Goal: Task Accomplishment & Management: Manage account settings

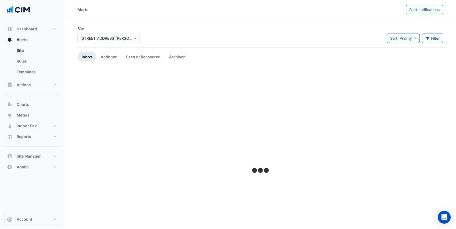
click at [113, 38] on input "text" at bounding box center [103, 39] width 46 height 6
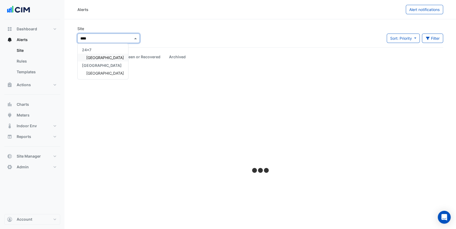
type input "*****"
click at [103, 70] on div "[GEOGRAPHIC_DATA]" at bounding box center [103, 73] width 51 height 8
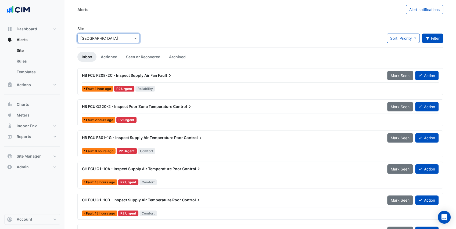
click at [429, 38] on icon "button" at bounding box center [428, 39] width 5 height 4
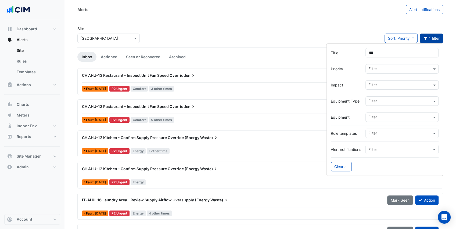
type input "***"
click at [34, 115] on button "Meters" at bounding box center [32, 115] width 56 height 11
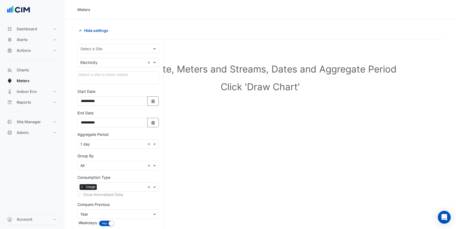
click at [104, 47] on input "text" at bounding box center [112, 49] width 65 height 6
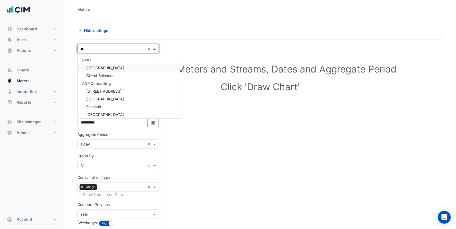
type input "***"
click at [105, 68] on span "[GEOGRAPHIC_DATA]" at bounding box center [105, 68] width 38 height 5
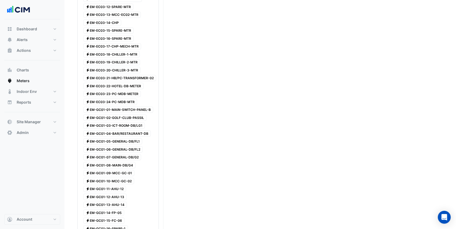
scroll to position [251, 0]
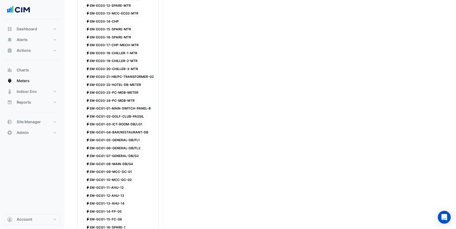
click at [122, 50] on span "Electricity EM-EC03-18-CHILLER-1-MTR" at bounding box center [111, 53] width 56 height 6
click at [122, 58] on span "Electricity EM-EC03-19-CHILLER-2-MTR" at bounding box center [111, 61] width 57 height 6
click at [120, 66] on span "Electricity EM-EC03-20-CHILLER-3-MTR" at bounding box center [111, 69] width 57 height 6
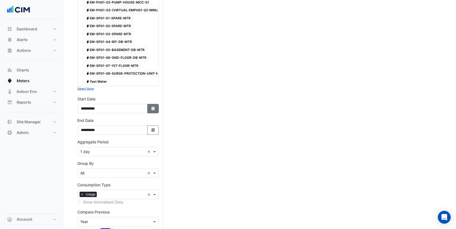
scroll to position [1111, 0]
click at [153, 127] on icon "Select Date" at bounding box center [153, 129] width 5 height 4
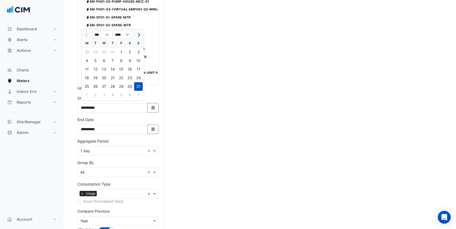
click at [139, 35] on button "Next month" at bounding box center [138, 34] width 6 height 9
select select "*"
click at [114, 53] on div "4" at bounding box center [112, 52] width 9 height 9
type input "**********"
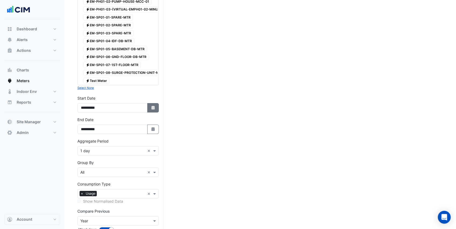
click at [152, 106] on icon "Select Date" at bounding box center [153, 108] width 5 height 4
select select "*"
select select "****"
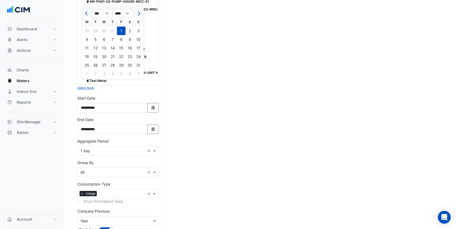
click at [113, 65] on div "28" at bounding box center [112, 65] width 9 height 9
type input "**********"
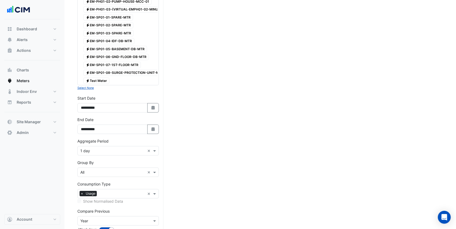
click at [115, 219] on input "text" at bounding box center [112, 222] width 65 height 6
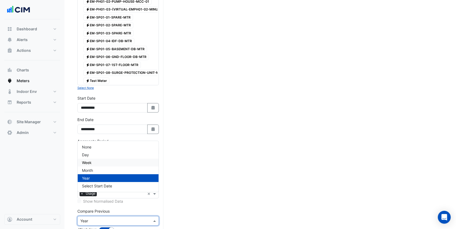
click at [109, 163] on div "Week" at bounding box center [118, 163] width 81 height 8
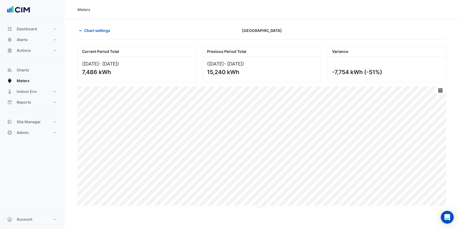
drag, startPoint x: 382, startPoint y: 71, endPoint x: 331, endPoint y: 71, distance: 51.4
click at [331, 71] on div "-7,754 kWh (-51%)" at bounding box center [387, 69] width 118 height 25
click at [385, 71] on div "-7,754 kWh (-51%)" at bounding box center [386, 72] width 108 height 7
drag, startPoint x: 383, startPoint y: 71, endPoint x: 365, endPoint y: 72, distance: 17.5
click at [365, 72] on div "-7,754 kWh (-51%)" at bounding box center [386, 72] width 108 height 7
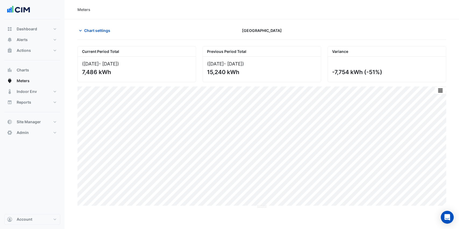
click at [357, 43] on div "Current Period Total (28 Aug 25 - 04 Sep 25 ) 7,486 kWh Previous Period Total (…" at bounding box center [261, 62] width 375 height 40
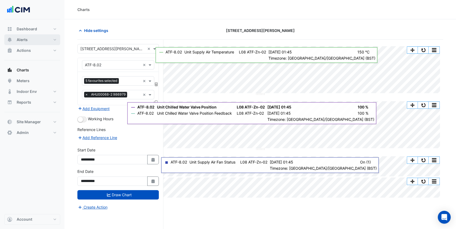
click at [39, 38] on button "Alerts" at bounding box center [32, 39] width 56 height 11
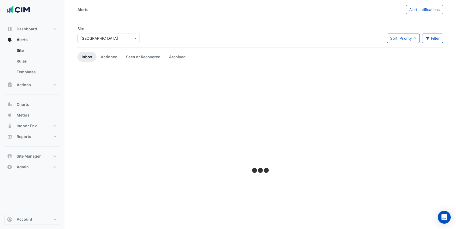
click at [125, 37] on input "text" at bounding box center [103, 39] width 46 height 6
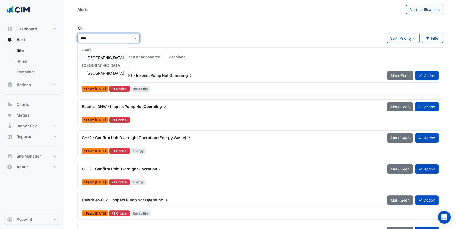
type input "*****"
click at [103, 71] on span "[GEOGRAPHIC_DATA]" at bounding box center [105, 73] width 38 height 5
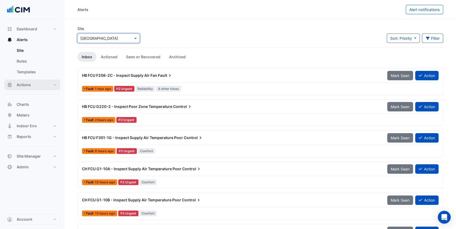
click at [44, 86] on button "Actions" at bounding box center [32, 85] width 56 height 11
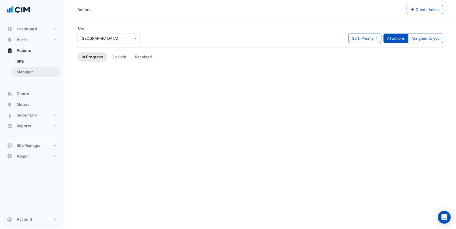
click at [36, 74] on link "Manager" at bounding box center [36, 72] width 48 height 11
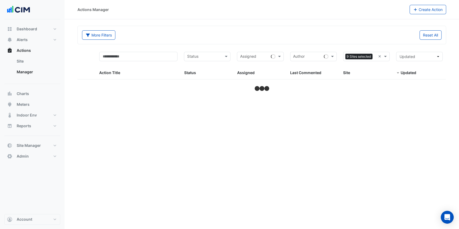
select select "***"
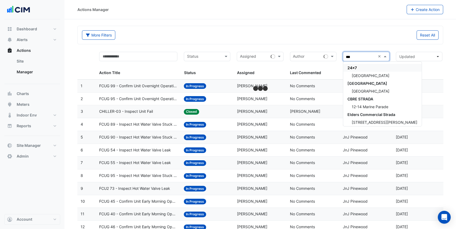
type input "****"
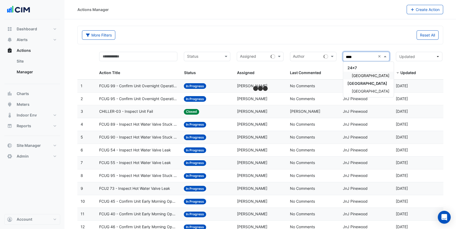
click at [359, 74] on span "[GEOGRAPHIC_DATA]" at bounding box center [371, 75] width 38 height 5
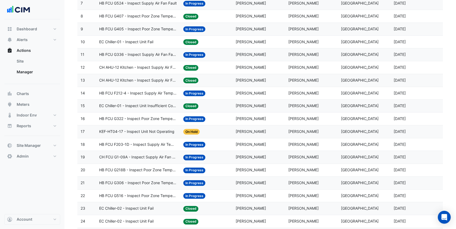
scroll to position [161, 0]
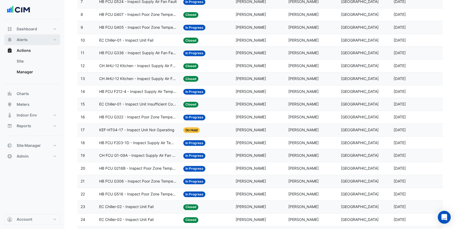
click at [54, 42] on button "Alerts" at bounding box center [32, 39] width 56 height 11
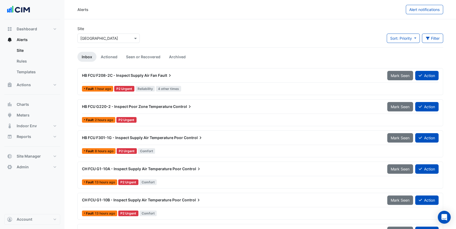
click at [285, 30] on div "Site Select a Site × Adare Manor Sort: Priority Priority Updated Filter Title P…" at bounding box center [260, 37] width 372 height 22
click at [429, 37] on icon "button" at bounding box center [428, 38] width 4 height 3
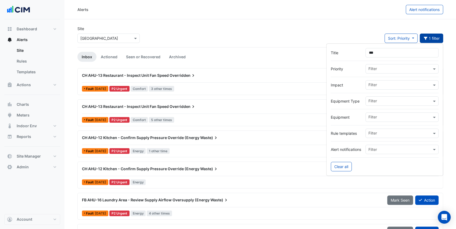
type input "***"
click at [283, 26] on div "Site Select a Site × [GEOGRAPHIC_DATA] Sort: Priority Priority Updated 1 filter" at bounding box center [260, 37] width 372 height 22
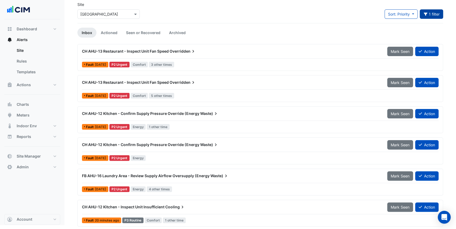
scroll to position [24, 0]
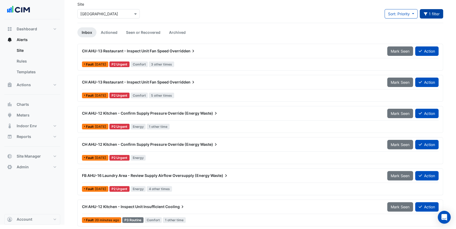
click at [201, 27] on ul "Inbox Actioned Seen or Recovered Archived" at bounding box center [260, 32] width 366 height 10
click at [37, 62] on link "Rules" at bounding box center [36, 61] width 48 height 11
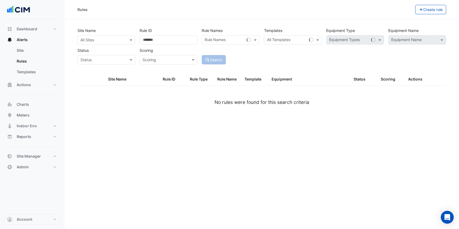
click at [116, 42] on input "text" at bounding box center [100, 40] width 41 height 6
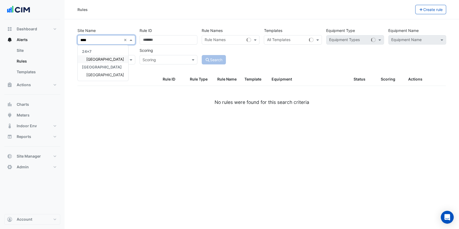
type input "*****"
click at [92, 56] on div "[GEOGRAPHIC_DATA]" at bounding box center [103, 59] width 51 height 8
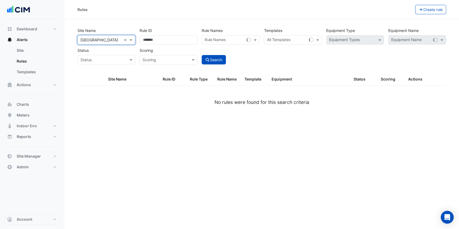
click at [222, 54] on div "Search" at bounding box center [231, 55] width 62 height 19
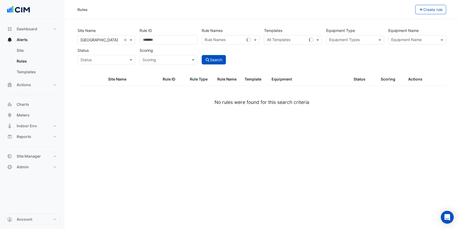
click at [407, 40] on input "text" at bounding box center [414, 41] width 46 height 6
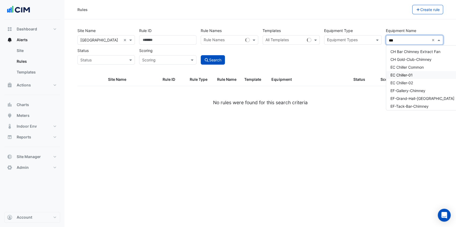
click at [408, 74] on span "EC Chiller-01" at bounding box center [402, 75] width 22 height 5
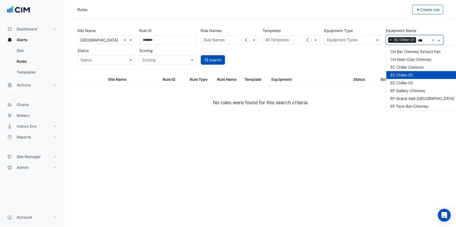
type input "***"
drag, startPoint x: 376, startPoint y: 70, endPoint x: 357, endPoint y: 65, distance: 19.2
click at [375, 69] on div "Site Name All Sites × Adare Manor × Rule ID Rule Names Rule Names Templates All…" at bounding box center [260, 49] width 372 height 47
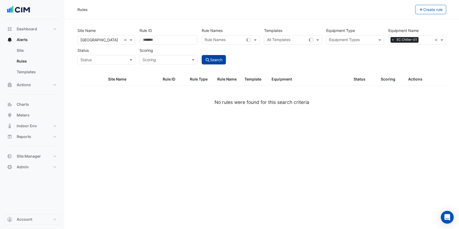
click at [212, 61] on button "Search" at bounding box center [214, 59] width 24 height 9
select select "***"
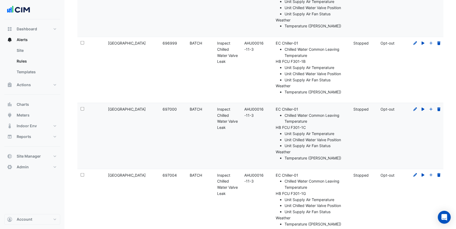
scroll to position [932, 0]
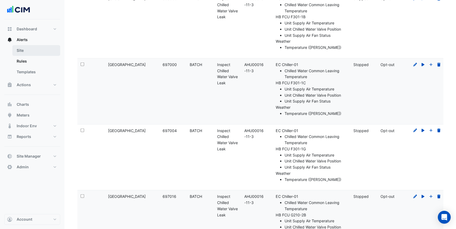
click at [30, 54] on link "Site" at bounding box center [36, 50] width 48 height 11
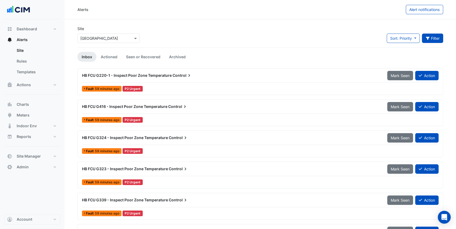
click at [436, 40] on button "Filter" at bounding box center [433, 38] width 22 height 9
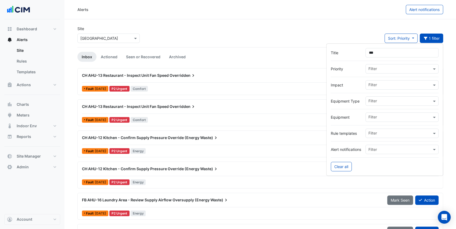
type input "***"
click at [254, 28] on div "Site Select a Site × Adare Manor Sort: Priority Priority Updated 1 filter" at bounding box center [260, 37] width 372 height 22
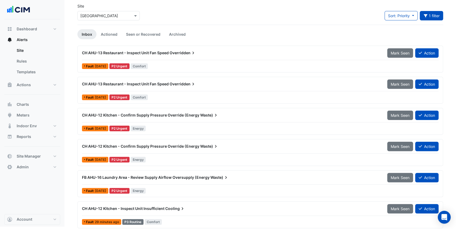
scroll to position [24, 0]
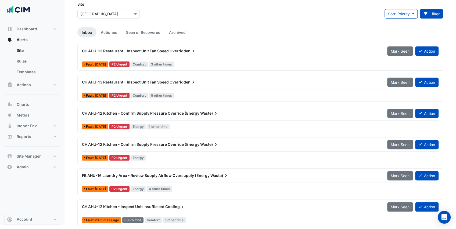
click at [188, 122] on div "CH AHU-12 Kitchen - Confirm Supply Pressure Override (Energy Waste) Mark Seen A…" at bounding box center [260, 120] width 361 height 22
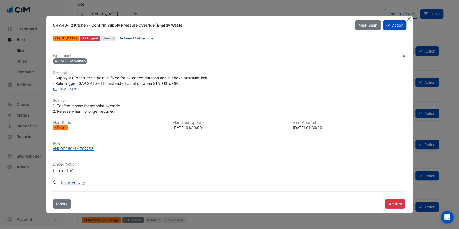
click at [70, 89] on link "View Chart" at bounding box center [65, 89] width 24 height 5
click at [410, 21] on button "Close" at bounding box center [409, 19] width 6 height 6
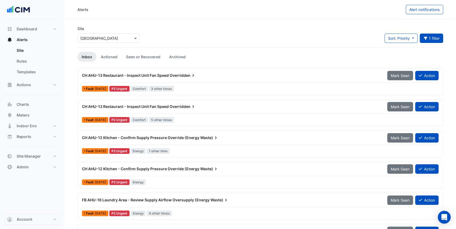
click at [200, 86] on div "Fault 1 month ago P2 Urgent Comfort 3 other times" at bounding box center [260, 89] width 358 height 8
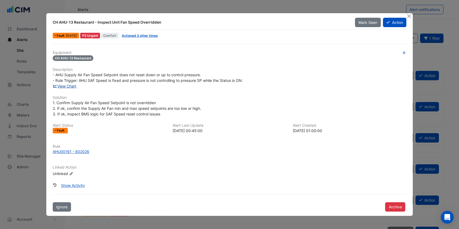
click at [73, 86] on link "View Chart" at bounding box center [65, 86] width 24 height 5
click at [409, 15] on button "Close" at bounding box center [409, 16] width 6 height 6
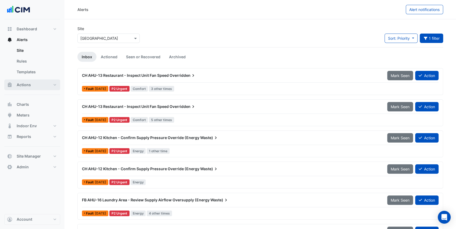
click at [39, 86] on button "Actions" at bounding box center [32, 85] width 56 height 11
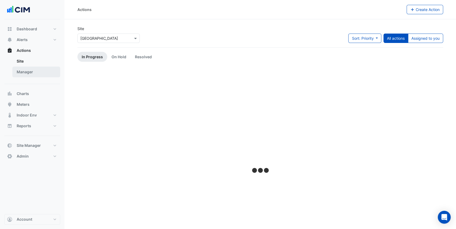
click at [34, 73] on link "Manager" at bounding box center [36, 72] width 48 height 11
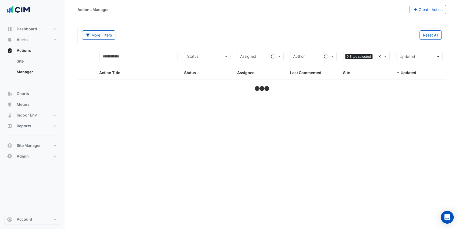
select select "***"
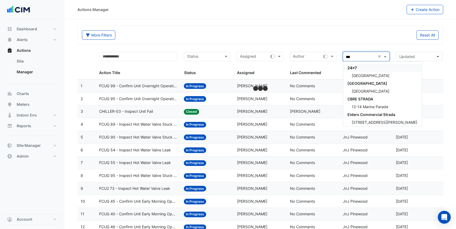
type input "****"
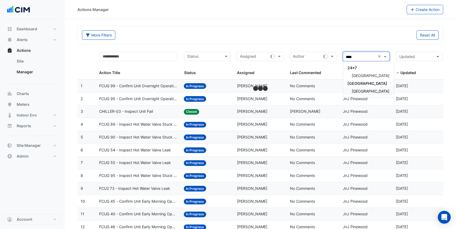
click at [365, 90] on span "Adare Manor" at bounding box center [371, 91] width 38 height 5
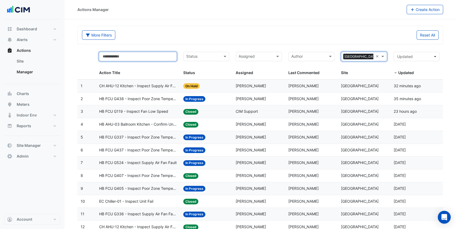
click at [137, 56] on input "text" at bounding box center [138, 56] width 78 height 9
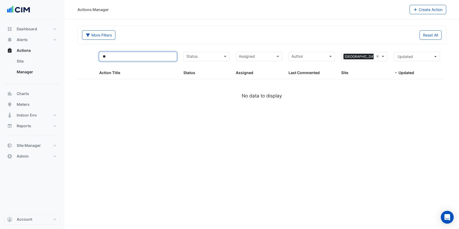
type input "*"
select select "***"
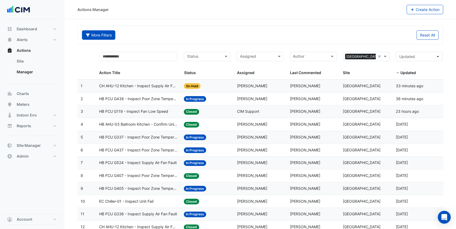
click at [101, 32] on button "More Filters" at bounding box center [98, 34] width 33 height 9
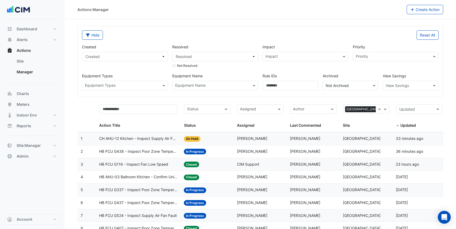
click at [345, 85] on input "text" at bounding box center [345, 86] width 39 height 6
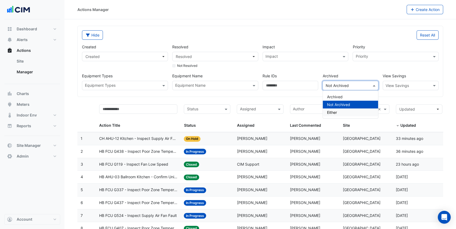
click at [337, 112] on span "Either" at bounding box center [332, 112] width 10 height 5
click at [306, 74] on div "Rule IDs" at bounding box center [291, 77] width 56 height 8
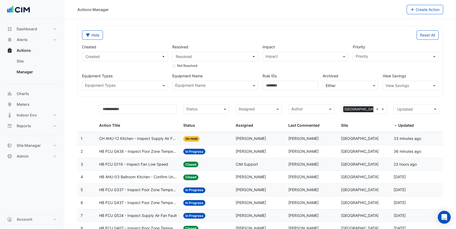
click at [203, 86] on input "text" at bounding box center [212, 86] width 74 height 6
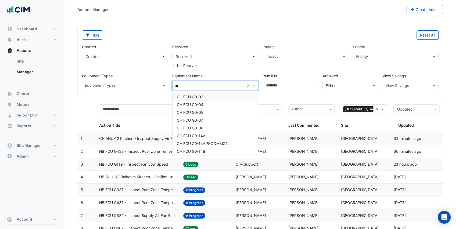
type input "*"
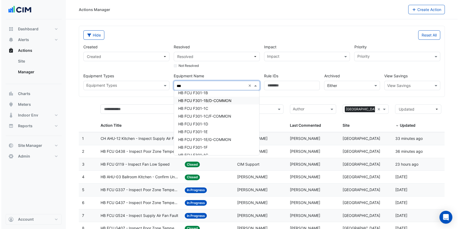
scroll to position [18, 0]
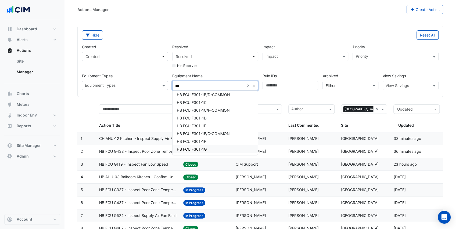
click at [208, 148] on div "HB FCU F301-1G" at bounding box center [216, 149] width 86 height 8
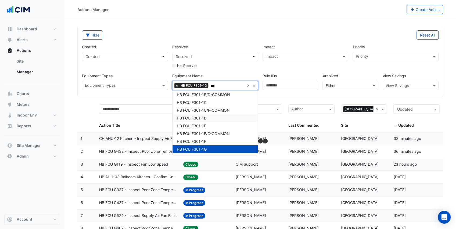
click at [210, 118] on div "HB FCU F301-1D" at bounding box center [216, 118] width 86 height 8
type input "***"
click at [155, 92] on div "Hide Reset All Created Created Resolved Resolved Not Resolved Impact Impact Pri…" at bounding box center [260, 61] width 365 height 71
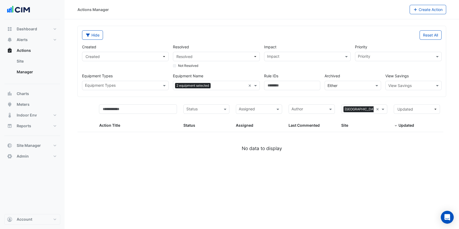
click at [222, 85] on input "text" at bounding box center [229, 86] width 33 height 6
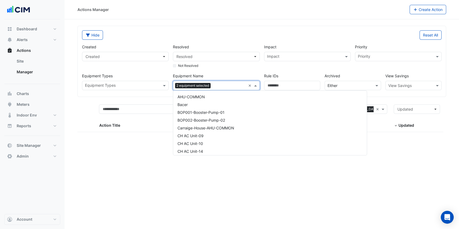
scroll to position [4384, 0]
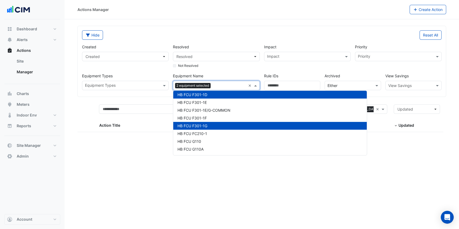
click at [134, 99] on form "Hide Reset All Created Created Resolved Resolved Not Resolved Impact Impact Pri…" at bounding box center [261, 92] width 369 height 132
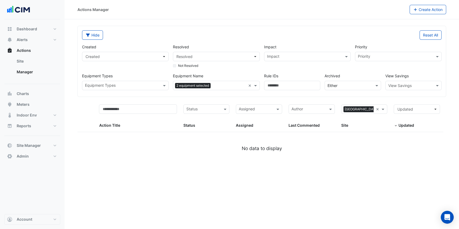
click at [243, 86] on input "text" at bounding box center [229, 86] width 33 height 6
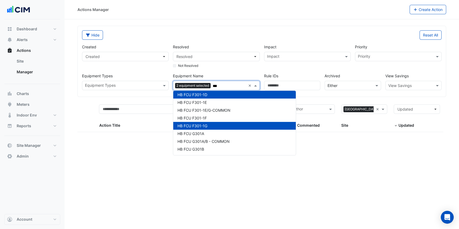
scroll to position [41, 0]
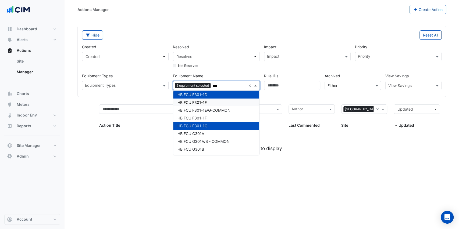
click at [210, 101] on div "HB FCU F301-1E" at bounding box center [216, 103] width 86 height 8
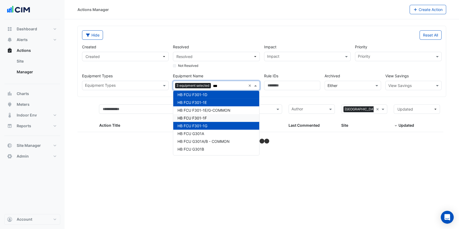
click at [210, 117] on div "HB FCU F301-1F" at bounding box center [216, 118] width 86 height 8
click at [209, 133] on div "HB FCU G301A" at bounding box center [216, 134] width 86 height 8
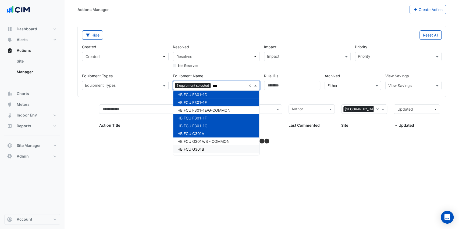
click at [206, 147] on div "HB FCU G301B" at bounding box center [216, 149] width 86 height 8
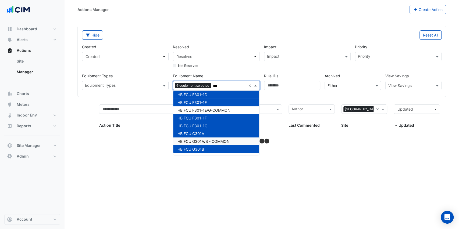
type input "***"
click at [155, 138] on datatable-body at bounding box center [261, 138] width 369 height 13
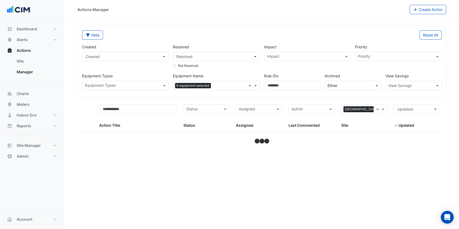
select select "***"
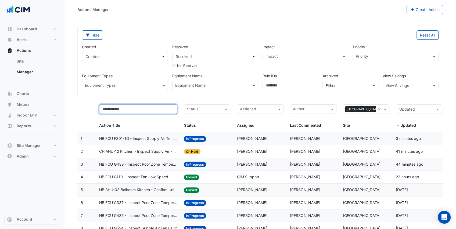
click at [143, 112] on input "text" at bounding box center [138, 109] width 78 height 9
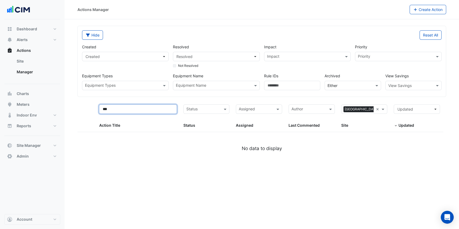
drag, startPoint x: 116, startPoint y: 109, endPoint x: 94, endPoint y: 108, distance: 22.6
click at [94, 108] on div "*** Action Title Status Status Assigned Assigned Author Last Commented Sites × …" at bounding box center [260, 116] width 366 height 31
type input "***"
click at [296, 118] on div "Author Last Commented" at bounding box center [311, 117] width 46 height 24
drag, startPoint x: 117, startPoint y: 106, endPoint x: 90, endPoint y: 110, distance: 26.6
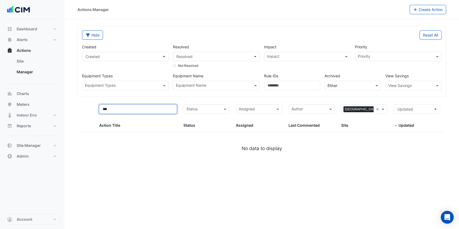
click at [90, 110] on div "*** Action Title Status Status Assigned Assigned Author Last Commented Sites × …" at bounding box center [260, 116] width 366 height 31
click at [198, 86] on input "text" at bounding box center [213, 86] width 74 height 6
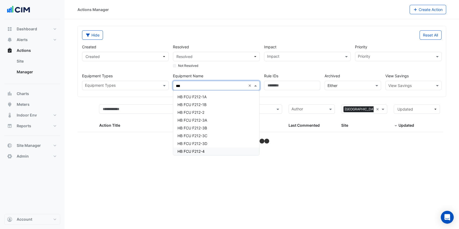
click at [205, 149] on div "HB FCU F212-4" at bounding box center [216, 152] width 86 height 8
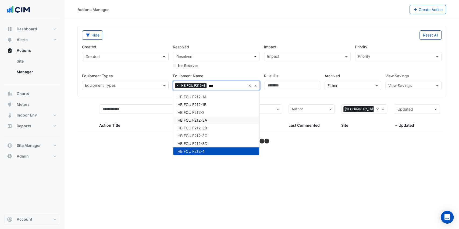
type input "***"
click at [161, 96] on div "Hide Reset All Created Created Resolved Resolved Not Resolved Impact Impact Pri…" at bounding box center [262, 61] width 368 height 71
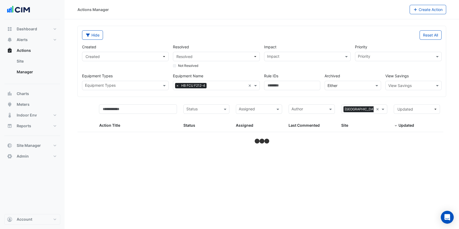
select select "***"
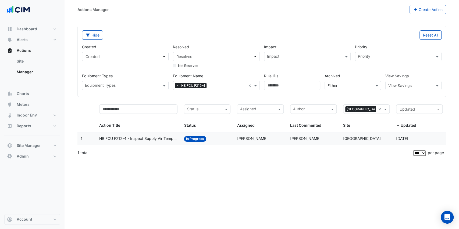
click at [151, 138] on span "HB FCU F212-4 - Inspect Supply Air Temperature Poor Control" at bounding box center [138, 139] width 78 height 6
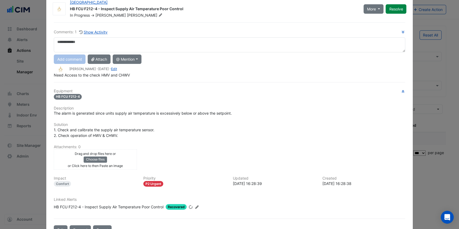
scroll to position [30, 0]
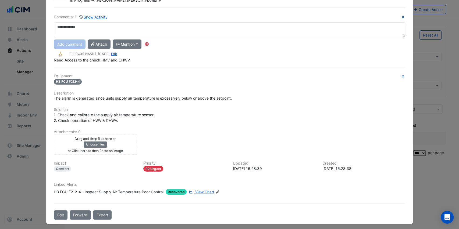
click at [201, 190] on span "View Chart" at bounding box center [204, 192] width 19 height 5
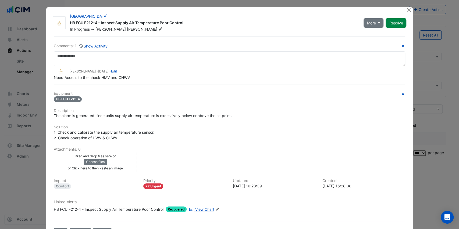
scroll to position [1, 0]
drag, startPoint x: 115, startPoint y: 22, endPoint x: 126, endPoint y: 23, distance: 11.8
click at [126, 23] on div "HB FCU F212-4 - Inspect Supply Air Temperature Poor Control" at bounding box center [213, 23] width 287 height 6
drag, startPoint x: 126, startPoint y: 23, endPoint x: 115, endPoint y: 23, distance: 11.6
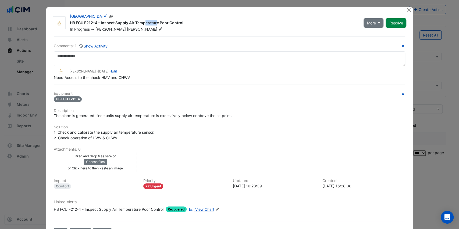
click at [115, 23] on div "HB FCU F212-4 - Inspect Supply Air Temperature Poor Control" at bounding box center [213, 23] width 287 height 6
drag, startPoint x: 114, startPoint y: 22, endPoint x: 126, endPoint y: 23, distance: 12.1
click at [126, 23] on div "HB FCU F212-4 - Inspect Supply Air Temperature Poor Control" at bounding box center [213, 23] width 287 height 6
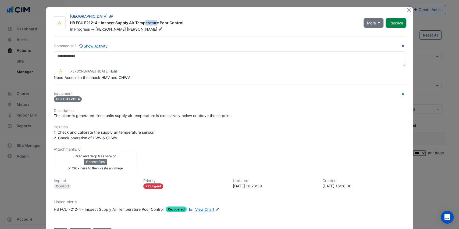
click at [127, 24] on div "HB FCU F212-4 - Inspect Supply Air Temperature Poor Control" at bounding box center [213, 23] width 287 height 6
drag, startPoint x: 126, startPoint y: 22, endPoint x: 114, endPoint y: 22, distance: 12.1
click at [114, 22] on div "HB FCU F212-4 - Inspect Supply Air Temperature Poor Control" at bounding box center [213, 23] width 287 height 6
click at [115, 23] on div "HB FCU F212-4 - Inspect Supply Air Temperature Poor Control" at bounding box center [213, 23] width 287 height 6
drag, startPoint x: 115, startPoint y: 22, endPoint x: 126, endPoint y: 23, distance: 11.3
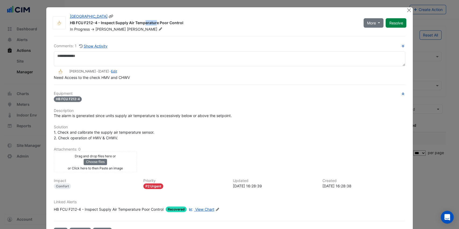
click at [126, 23] on div "HB FCU F212-4 - Inspect Supply Air Temperature Poor Control" at bounding box center [213, 23] width 287 height 6
click at [127, 24] on div "HB FCU F212-4 - Inspect Supply Air Temperature Poor Control" at bounding box center [213, 23] width 287 height 6
click at [407, 10] on button "Close" at bounding box center [409, 10] width 6 height 6
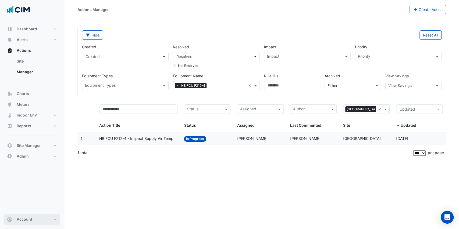
click at [42, 223] on button "Account" at bounding box center [32, 219] width 56 height 11
click at [36, 207] on link "Sign Out" at bounding box center [32, 206] width 51 height 11
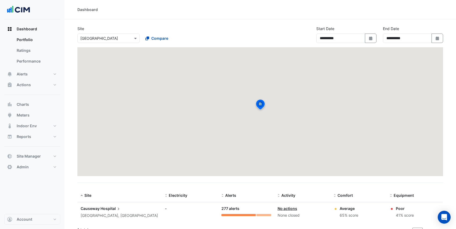
select select "***"
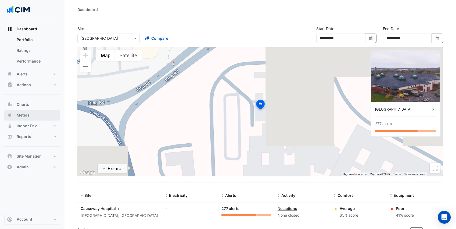
click at [35, 115] on button "Meters" at bounding box center [32, 115] width 56 height 11
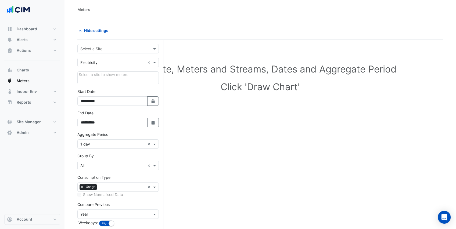
click at [92, 54] on form "**********" at bounding box center [117, 148] width 81 height 208
click at [94, 49] on input "text" at bounding box center [112, 49] width 65 height 6
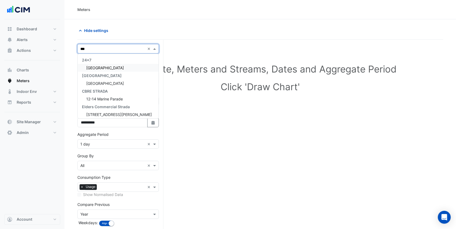
type input "****"
click at [103, 67] on span "Adare Manor" at bounding box center [105, 68] width 38 height 5
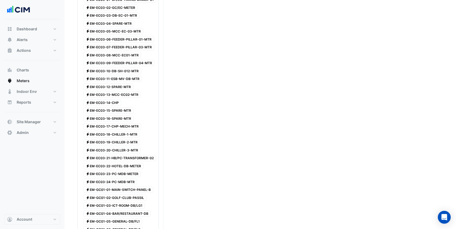
scroll to position [179, 0]
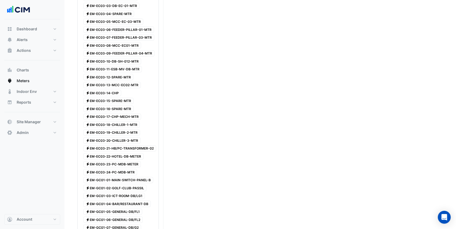
click at [120, 122] on span "Electricity EM-EC03-18-CHILLER-1-MTR" at bounding box center [111, 125] width 56 height 6
click at [119, 130] on span "Electricity EM-EC03-19-CHILLER-2-MTR" at bounding box center [111, 133] width 57 height 6
click span "Electricity EM-EC03-20-CHILLER-3-MTR"
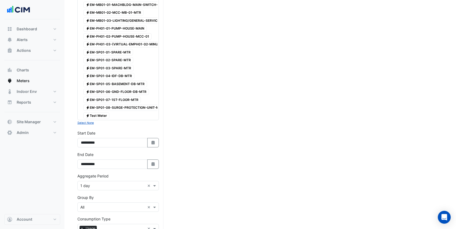
scroll to position [1121, 0]
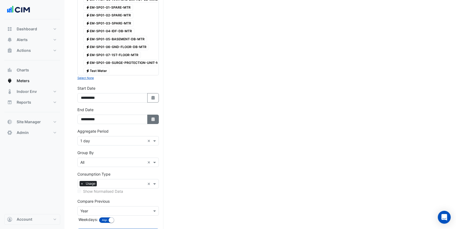
click button "Select Date"
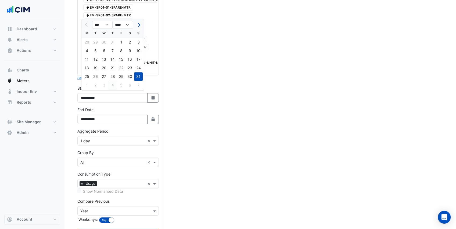
click div "4"
type input "**********"
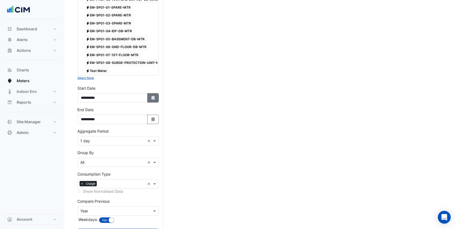
click icon "button"
select select "*"
select select "****"
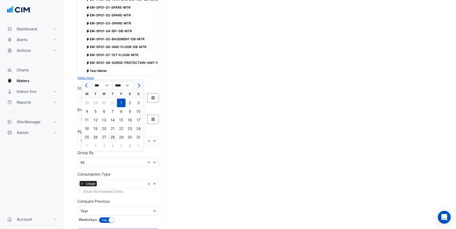
click div "28"
type input "**********"
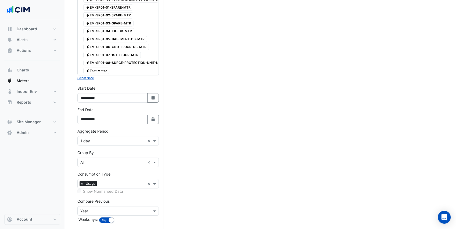
click input "text"
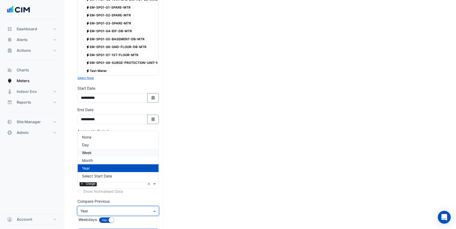
click div "Week"
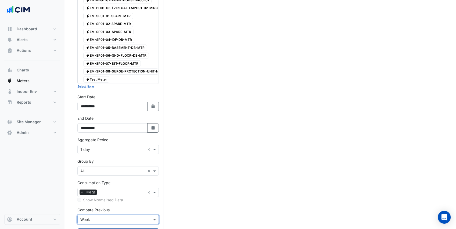
click button "Draw Chart"
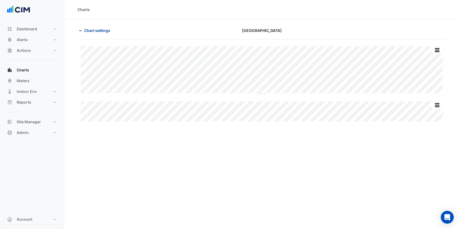
click at [90, 30] on span "Chart settings" at bounding box center [97, 31] width 26 height 6
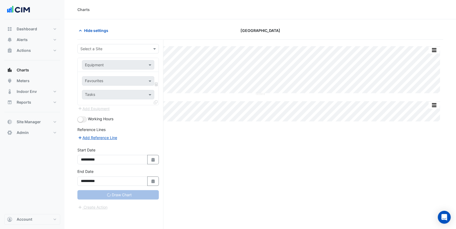
type input "**********"
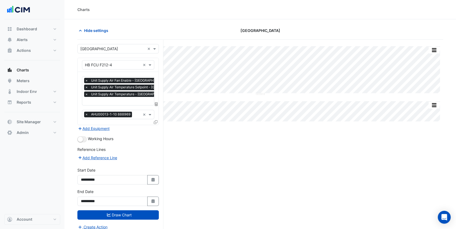
click at [106, 99] on input "text" at bounding box center [156, 102] width 142 height 6
type input "****"
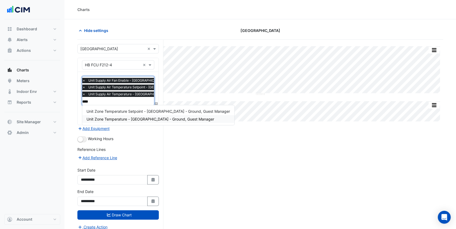
click at [116, 118] on span "Unit Zone Temperature - [GEOGRAPHIC_DATA] - Ground, Guest Manager" at bounding box center [151, 119] width 128 height 5
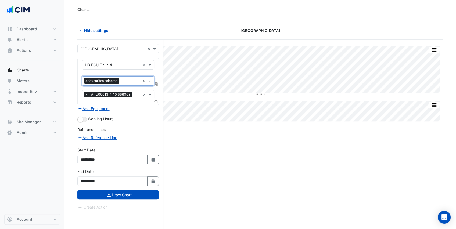
scroll to position [0, 0]
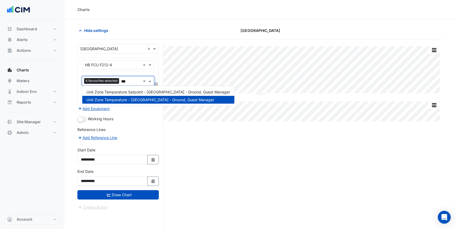
type input "****"
click at [152, 90] on span "Unit Zone Temperature Setpoint - [GEOGRAPHIC_DATA] - Ground, Guest Manager" at bounding box center [159, 92] width 144 height 5
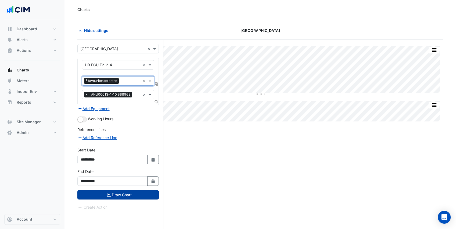
click at [143, 196] on button "Draw Chart" at bounding box center [117, 194] width 81 height 9
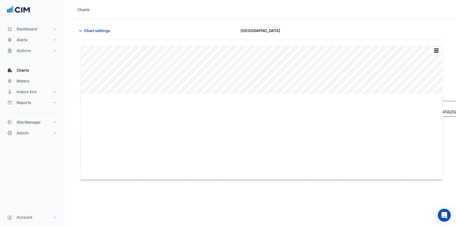
drag, startPoint x: 260, startPoint y: 94, endPoint x: 252, endPoint y: 181, distance: 87.8
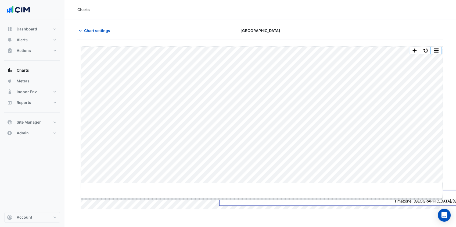
drag, startPoint x: 262, startPoint y: 183, endPoint x: 262, endPoint y: 187, distance: 3.3
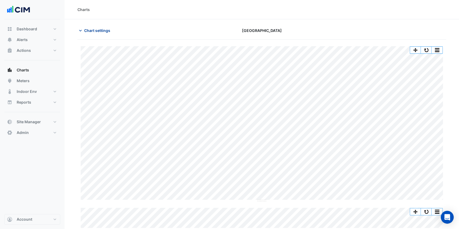
click at [91, 31] on span "Chart settings" at bounding box center [97, 31] width 26 height 6
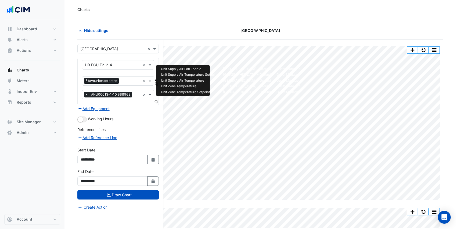
click at [129, 80] on input "text" at bounding box center [131, 82] width 20 height 6
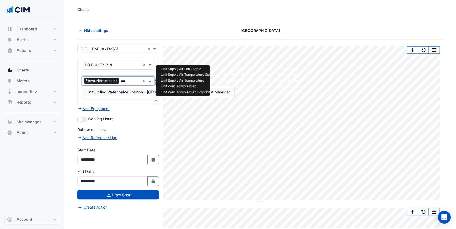
type input "****"
click at [121, 90] on span "Unit Chilled Water Valve Position - [GEOGRAPHIC_DATA] - Ground, Guest Manager" at bounding box center [159, 92] width 144 height 5
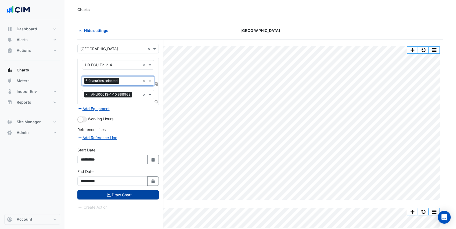
drag, startPoint x: 127, startPoint y: 195, endPoint x: 129, endPoint y: 192, distance: 3.8
click at [127, 196] on button "Draw Chart" at bounding box center [117, 194] width 81 height 9
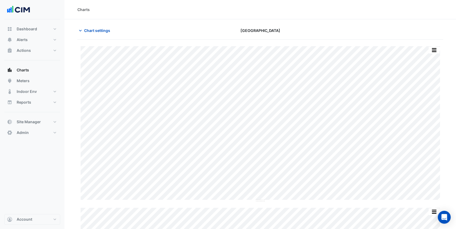
scroll to position [55, 0]
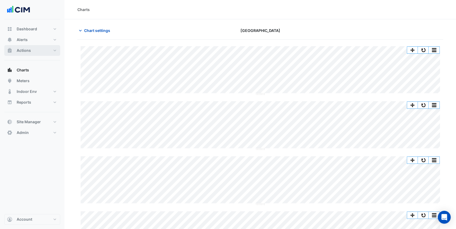
click at [31, 50] on button "Actions" at bounding box center [32, 50] width 56 height 11
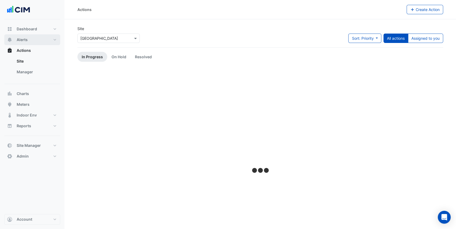
click at [31, 43] on button "Alerts" at bounding box center [32, 39] width 56 height 11
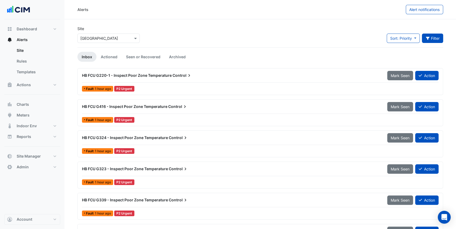
click at [431, 39] on button "Filter" at bounding box center [433, 38] width 22 height 9
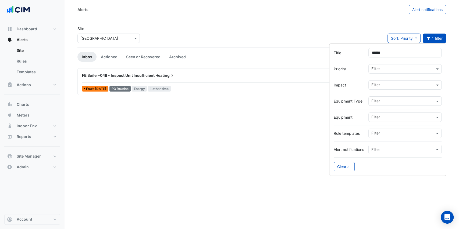
drag, startPoint x: 385, startPoint y: 53, endPoint x: 369, endPoint y: 54, distance: 15.3
click at [370, 54] on input "******" at bounding box center [404, 52] width 73 height 9
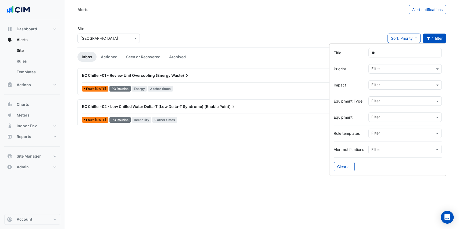
type input "*"
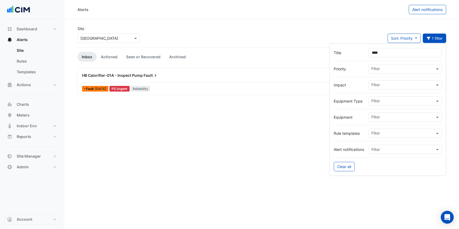
type input "****"
click at [228, 44] on div "Site Select a Site × [GEOGRAPHIC_DATA] Sort: Priority Priority Updated 1 filter" at bounding box center [261, 37] width 375 height 22
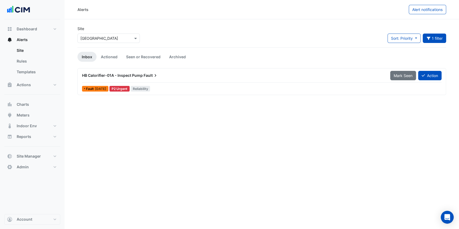
click at [169, 78] on div "HB Calorifier-01A - Inspect Pump Fault" at bounding box center [233, 75] width 302 height 5
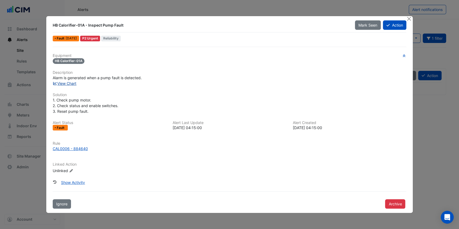
click at [70, 84] on link "View Chart" at bounding box center [65, 83] width 24 height 5
click at [407, 18] on button "Close" at bounding box center [409, 19] width 6 height 6
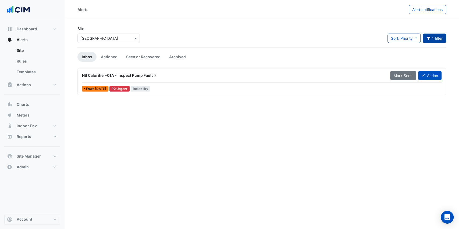
click at [434, 40] on button "1 filter" at bounding box center [435, 38] width 24 height 9
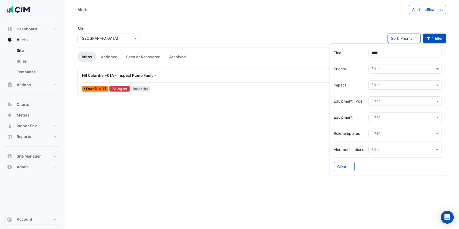
drag, startPoint x: 391, startPoint y: 54, endPoint x: 360, endPoint y: 55, distance: 31.2
click at [360, 55] on div "Title ****" at bounding box center [388, 52] width 108 height 9
click at [387, 54] on input "****" at bounding box center [404, 52] width 73 height 9
type input "*"
type input "**********"
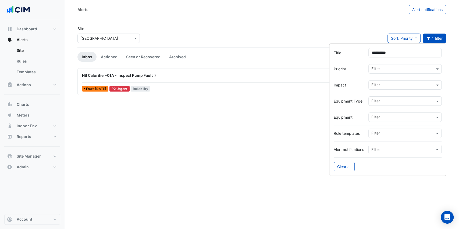
click at [273, 42] on div "Site Select a Site × Adare Manor Sort: Priority Priority Updated 1 filter" at bounding box center [261, 37] width 375 height 22
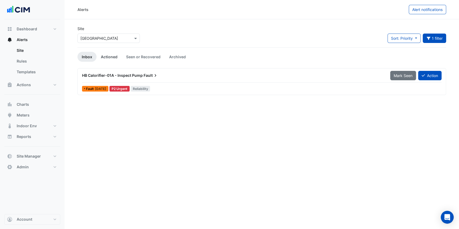
click at [115, 59] on link "Actioned" at bounding box center [109, 57] width 25 height 10
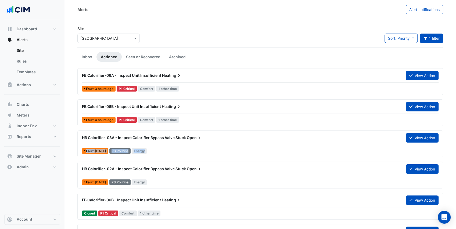
click at [173, 145] on div "HB Calorifier-03A - Inspect Calorifier Bypass Valve Stuck Open View Action Faul…" at bounding box center [260, 144] width 361 height 22
click at [162, 144] on div "HB Calorifier-03A - Inspect Calorifier Bypass Valve Stuck Open View Action" at bounding box center [260, 139] width 357 height 12
click at [165, 138] on span "HB Calorifier-03A - Inspect Calorifier Bypass Valve Stuck" at bounding box center [134, 138] width 104 height 5
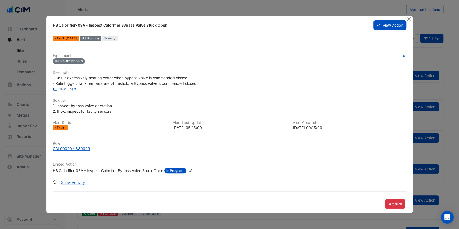
click at [69, 88] on link "View Chart" at bounding box center [65, 89] width 24 height 5
click at [408, 19] on button "Close" at bounding box center [409, 19] width 6 height 6
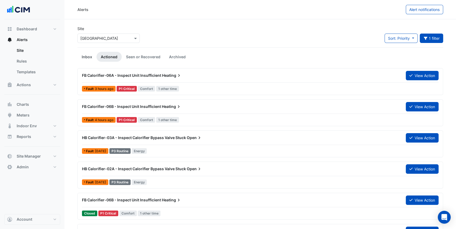
click at [87, 57] on link "Inbox" at bounding box center [86, 57] width 19 height 10
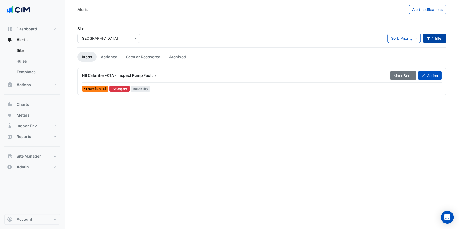
click at [437, 37] on button "1 filter" at bounding box center [435, 38] width 24 height 9
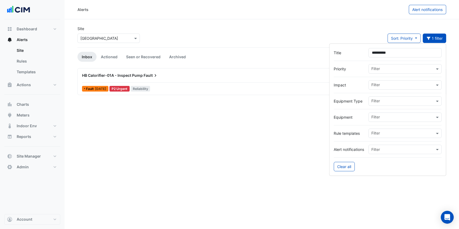
drag, startPoint x: 364, startPoint y: 54, endPoint x: 359, endPoint y: 55, distance: 5.0
click at [359, 55] on div "**********" at bounding box center [388, 52] width 108 height 9
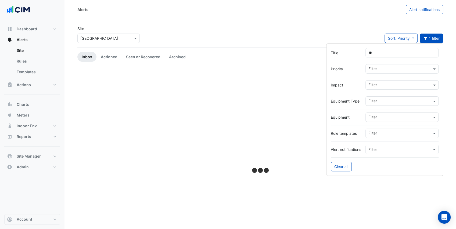
type input "*"
type input "******"
click at [112, 55] on link "Actioned" at bounding box center [109, 57] width 25 height 10
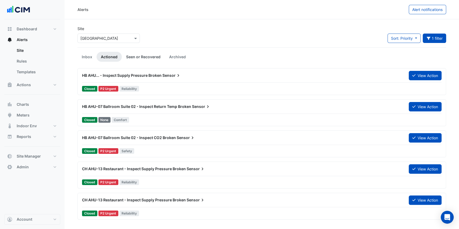
click at [147, 58] on link "Seen or Recovered" at bounding box center [143, 57] width 43 height 10
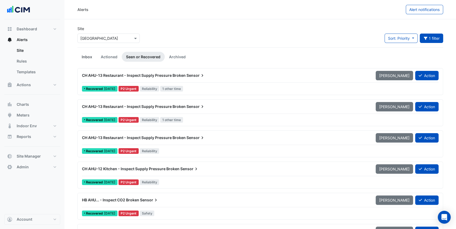
click at [87, 58] on link "Inbox" at bounding box center [86, 57] width 19 height 10
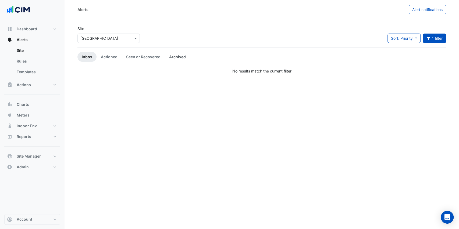
click at [178, 56] on link "Archived" at bounding box center [177, 57] width 25 height 10
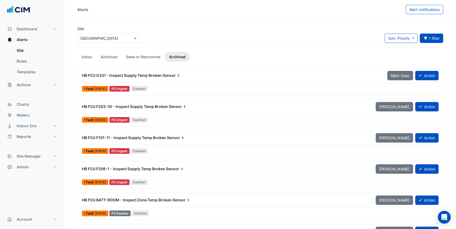
click at [151, 76] on span "HB FCU G331 - Inspect Supply Temp Broken" at bounding box center [122, 75] width 80 height 5
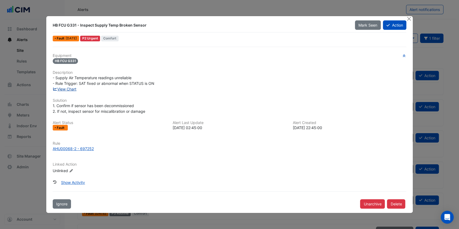
click at [70, 89] on link "View Chart" at bounding box center [65, 89] width 24 height 5
click at [410, 20] on button "Close" at bounding box center [409, 19] width 6 height 6
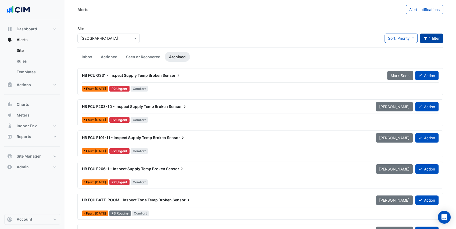
click at [435, 41] on button "1 filter" at bounding box center [432, 38] width 24 height 9
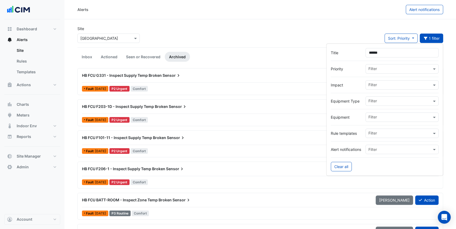
drag, startPoint x: 386, startPoint y: 54, endPoint x: 306, endPoint y: 53, distance: 80.1
click at [306, 53] on body "Alerts Alert notifications Site Select a Site × Adare Manor Sort: Priority Prio…" at bounding box center [228, 228] width 456 height 456
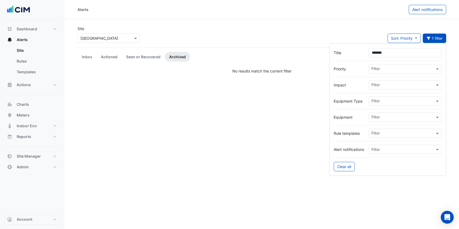
type input "*******"
click at [200, 46] on div "Site Select a Site × Adare Manor Sort: Priority Priority Updated 1 filter" at bounding box center [261, 37] width 375 height 22
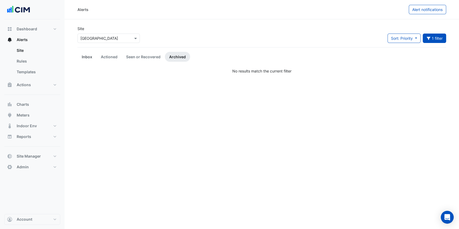
click at [90, 56] on link "Inbox" at bounding box center [86, 57] width 19 height 10
click at [104, 56] on link "Actioned" at bounding box center [109, 57] width 25 height 10
click at [128, 56] on link "Seen or Recovered" at bounding box center [143, 57] width 43 height 10
click at [434, 39] on button "Title: extract 1 filter" at bounding box center [435, 38] width 24 height 9
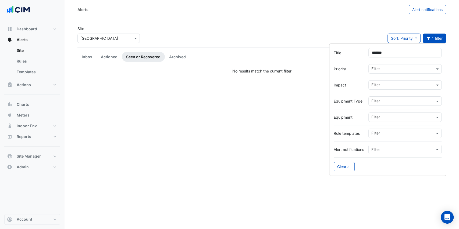
drag, startPoint x: 392, startPoint y: 54, endPoint x: 336, endPoint y: 53, distance: 55.7
click at [336, 53] on div "Title *******" at bounding box center [388, 52] width 108 height 9
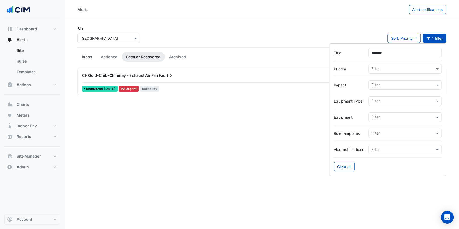
type input "*******"
click at [89, 58] on link "Inbox" at bounding box center [86, 57] width 19 height 10
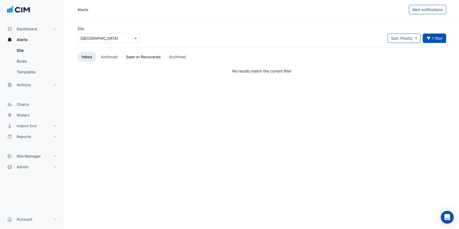
click at [131, 56] on link "Seen or Recovered" at bounding box center [143, 57] width 43 height 10
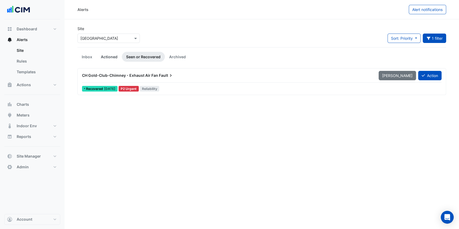
click at [107, 58] on link "Actioned" at bounding box center [109, 57] width 25 height 10
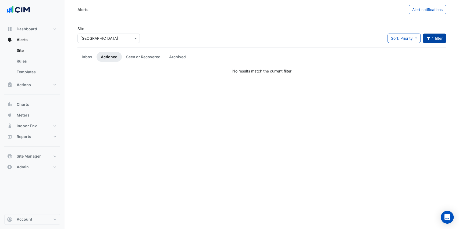
click at [439, 35] on button "1 filter" at bounding box center [435, 38] width 24 height 9
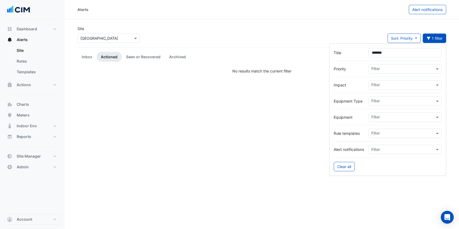
drag, startPoint x: 389, startPoint y: 51, endPoint x: 340, endPoint y: 55, distance: 49.1
click at [340, 55] on div "Title *******" at bounding box center [388, 52] width 108 height 9
click at [383, 117] on input "text" at bounding box center [400, 118] width 63 height 6
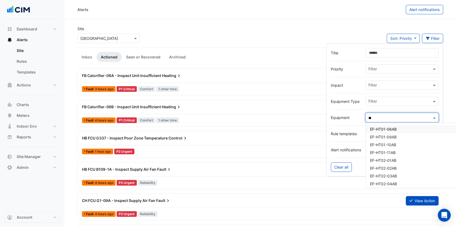
click at [397, 130] on span "EF-HT01-06AB" at bounding box center [383, 129] width 27 height 5
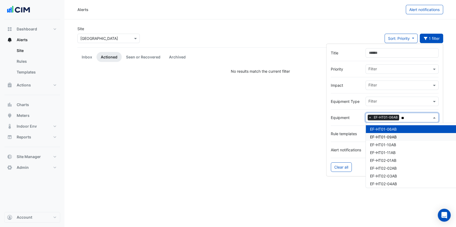
click at [395, 137] on span "EF-HT01-09AB" at bounding box center [383, 136] width 27 height 5
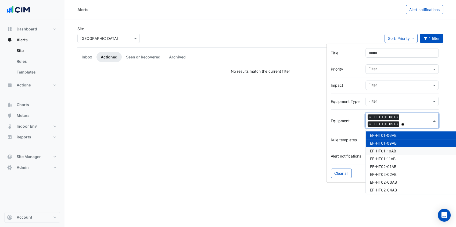
click at [393, 147] on div "EF-HT01-10AB" at bounding box center [463, 151] width 194 height 8
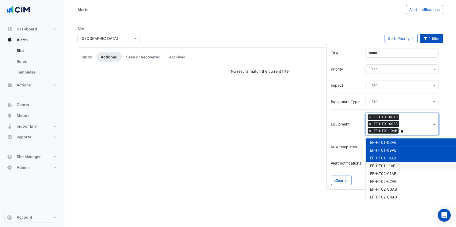
click at [394, 164] on span "EF-HT01-11AB" at bounding box center [383, 165] width 26 height 5
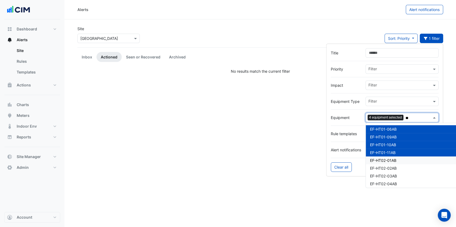
click at [398, 161] on div "EF-HT02-01AB" at bounding box center [463, 160] width 194 height 8
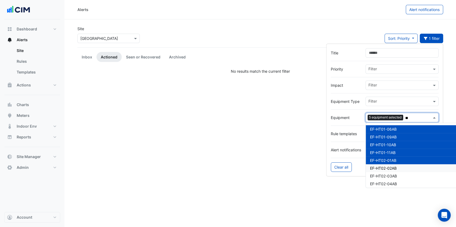
click at [398, 164] on div "EF-HT02-02AB" at bounding box center [463, 168] width 194 height 8
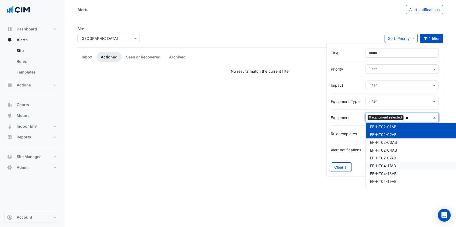
scroll to position [36, 0]
click at [394, 140] on span "EF-HT02-03AB" at bounding box center [383, 140] width 27 height 5
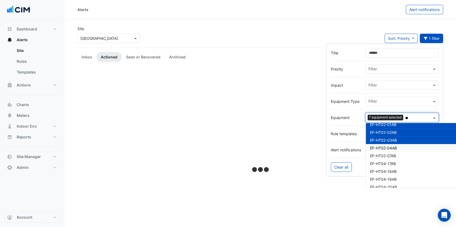
click at [394, 145] on span "EF-HT02-04AB" at bounding box center [383, 147] width 27 height 5
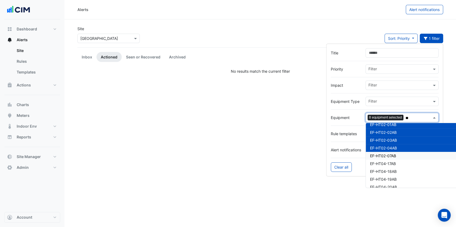
click at [394, 154] on span "EF-HT02-07AB" at bounding box center [383, 155] width 26 height 5
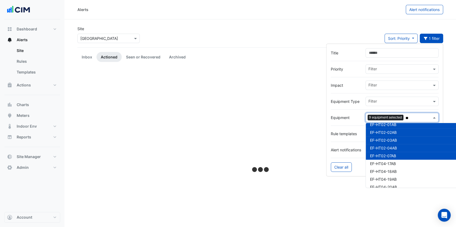
type input "**"
drag, startPoint x: 234, startPoint y: 41, endPoint x: 129, endPoint y: 34, distance: 105.4
click at [233, 41] on div "Site Select a Site × Adare Manor Sort: Priority Priority Updated 1 filter" at bounding box center [260, 37] width 372 height 22
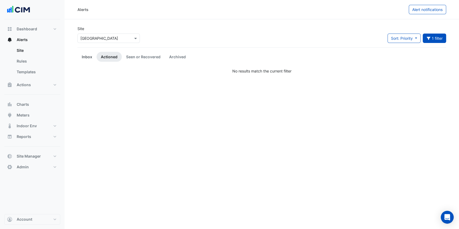
click at [84, 58] on link "Inbox" at bounding box center [86, 57] width 19 height 10
click at [112, 59] on link "Actioned" at bounding box center [109, 57] width 25 height 10
click at [139, 58] on link "Seen or Recovered" at bounding box center [143, 57] width 43 height 10
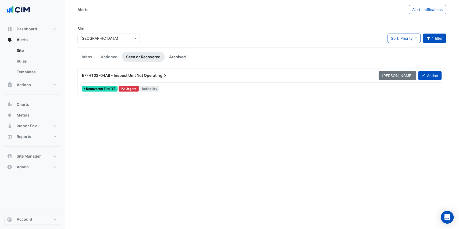
click at [174, 57] on link "Archived" at bounding box center [177, 57] width 25 height 10
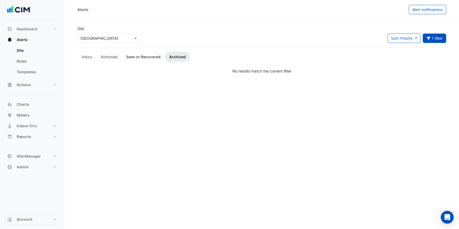
click at [148, 56] on link "Seen or Recovered" at bounding box center [143, 57] width 43 height 10
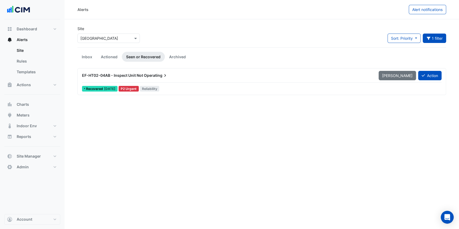
click at [135, 79] on div "EF-HT02-04AB - Inspect Unit Not Operating" at bounding box center [227, 76] width 297 height 10
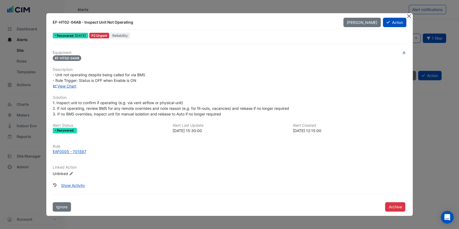
click at [409, 16] on button "Close" at bounding box center [409, 16] width 6 height 6
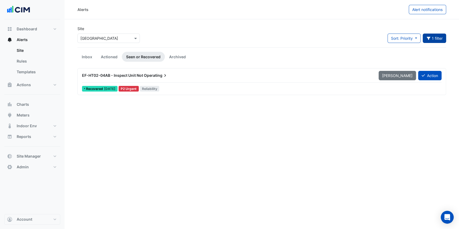
click at [436, 38] on button "1 filter" at bounding box center [435, 38] width 24 height 9
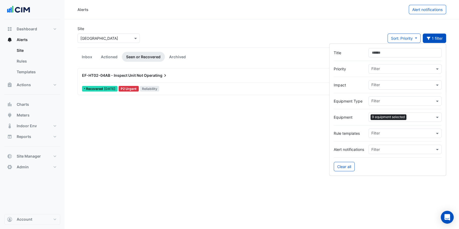
click at [422, 117] on input "text" at bounding box center [421, 118] width 26 height 6
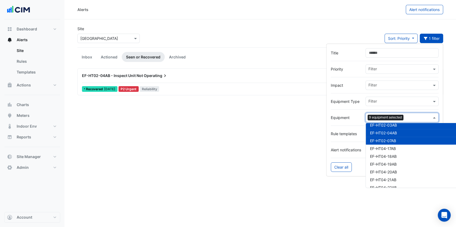
scroll to position [894, 0]
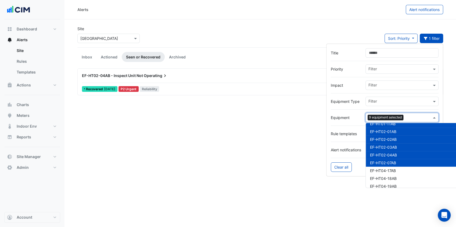
click at [395, 146] on span "EF-HT02-03AB" at bounding box center [383, 147] width 27 height 5
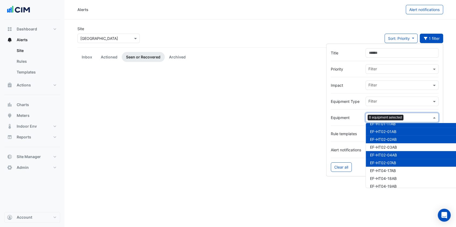
click at [396, 139] on span "EF-HT02-02AB" at bounding box center [383, 139] width 27 height 5
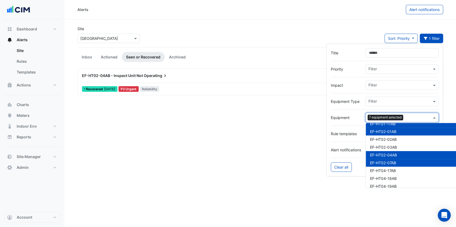
click at [394, 131] on span "EF-HT02-01AB" at bounding box center [383, 131] width 26 height 5
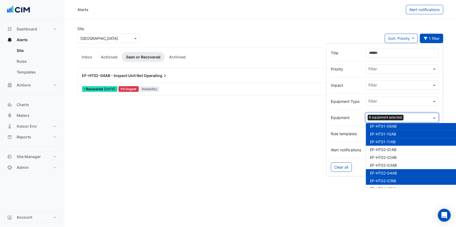
click at [393, 141] on span "EF-HT01-11AB" at bounding box center [383, 141] width 26 height 5
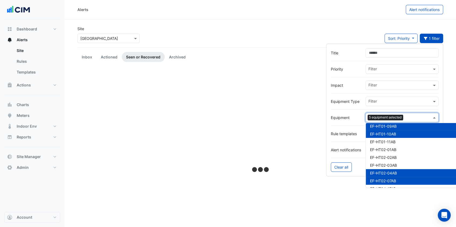
click at [393, 134] on span "EF-HT01-10AB" at bounding box center [383, 133] width 26 height 5
click at [393, 126] on span "EF-HT01-09AB" at bounding box center [383, 126] width 27 height 5
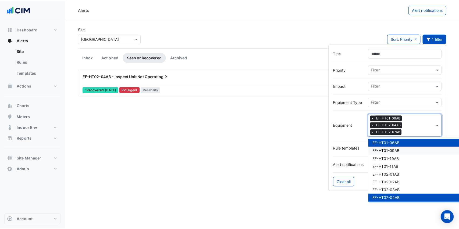
scroll to position [858, 0]
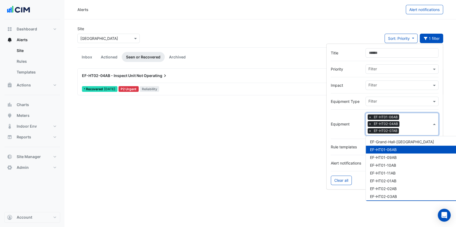
click at [391, 148] on span "EF-HT01-06AB" at bounding box center [383, 149] width 27 height 5
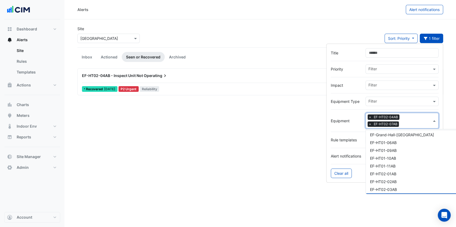
click at [370, 123] on span "×" at bounding box center [370, 123] width 5 height 5
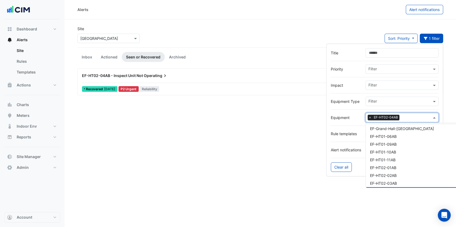
click at [200, 113] on div "Alerts Alert notifications Site Select a Site × Adare Manor Sort: Priority Prio…" at bounding box center [261, 113] width 392 height 227
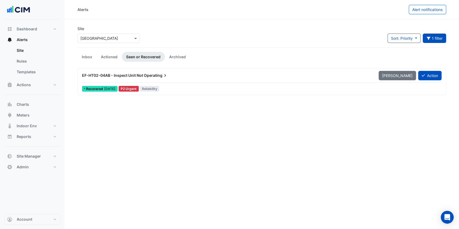
click at [150, 81] on div "EF-HT02-04AB - Inspect Unit Not Operating Mark Unseen Action" at bounding box center [261, 77] width 359 height 12
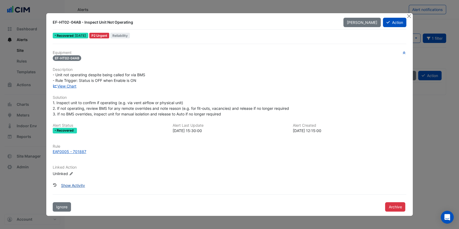
click at [72, 184] on button "Show Activity" at bounding box center [73, 185] width 31 height 9
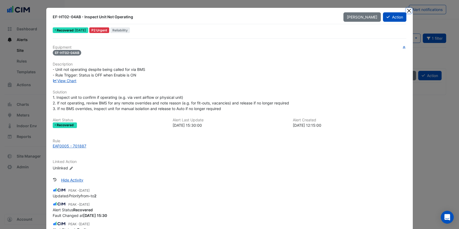
click at [409, 10] on button "Close" at bounding box center [409, 11] width 6 height 6
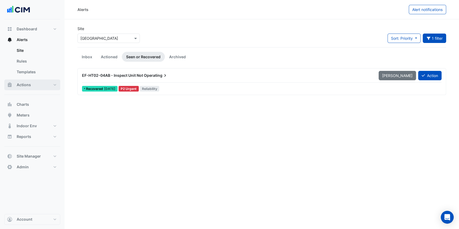
click at [40, 85] on button "Actions" at bounding box center [32, 85] width 56 height 11
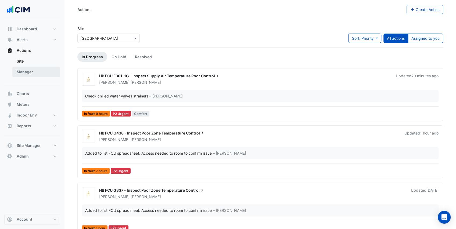
click at [39, 71] on link "Manager" at bounding box center [36, 72] width 48 height 11
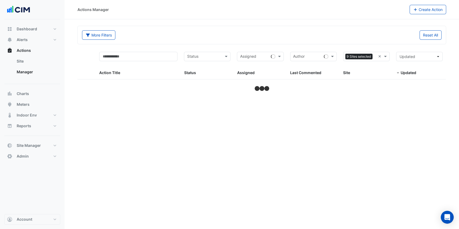
select select "***"
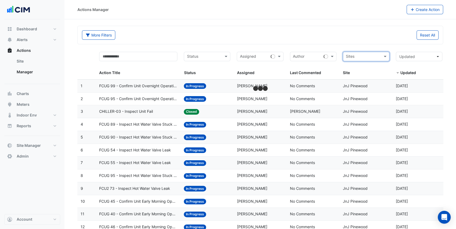
click at [379, 56] on input "text" at bounding box center [363, 57] width 34 height 6
type input "*****"
click at [198, 30] on div "More Filters Reset All" at bounding box center [260, 35] width 365 height 18
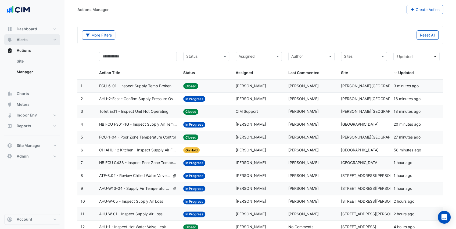
click at [33, 39] on button "Alerts" at bounding box center [32, 39] width 56 height 11
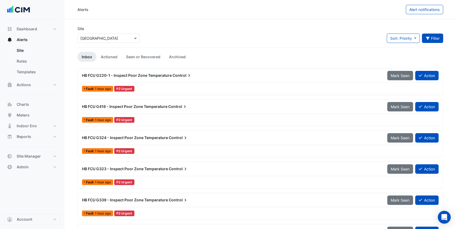
click at [426, 40] on fa-icon "button" at bounding box center [428, 38] width 5 height 5
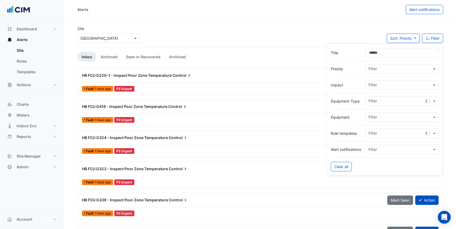
click at [416, 134] on input "text" at bounding box center [397, 134] width 57 height 6
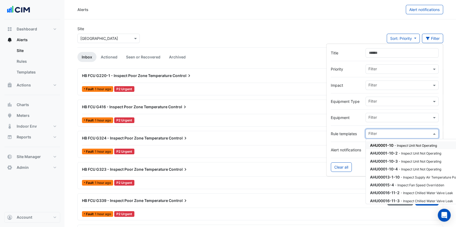
click at [398, 117] on input "text" at bounding box center [400, 118] width 63 height 6
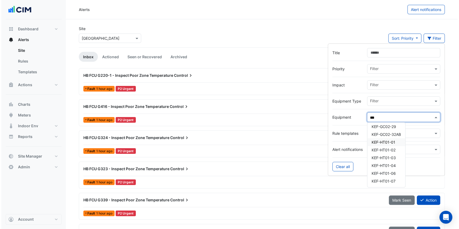
scroll to position [72, 0]
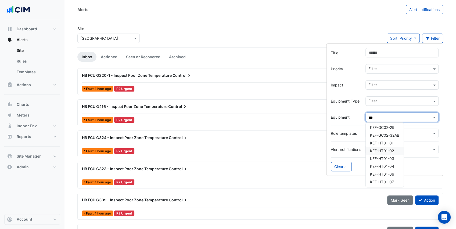
click at [393, 149] on span "KEF-HT01-02" at bounding box center [382, 151] width 24 height 5
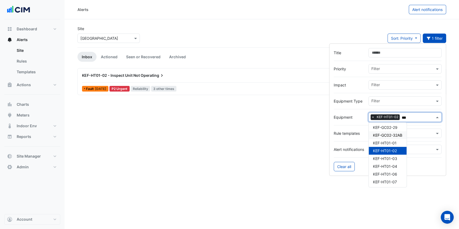
type input "***"
click at [261, 40] on div "Site Select a Site × Adare Manor Sort: Priority Priority Updated 1 filter" at bounding box center [261, 37] width 375 height 22
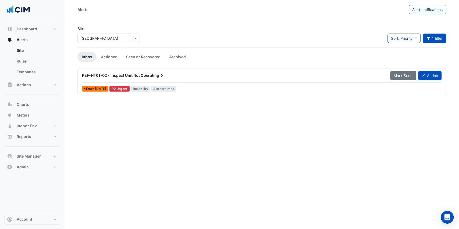
click at [138, 77] on span "KEF-HT01-02 - Inspect Unit Not" at bounding box center [111, 75] width 58 height 5
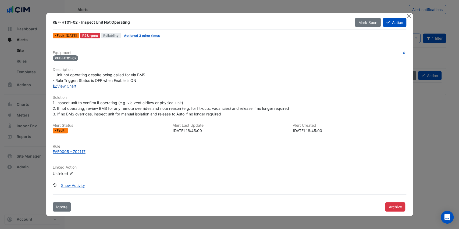
click at [65, 87] on link "View Chart" at bounding box center [65, 86] width 24 height 5
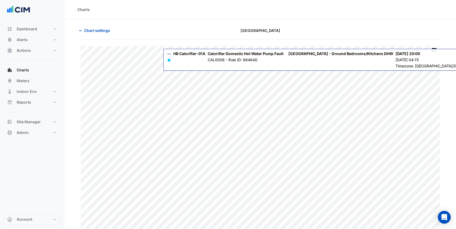
scroll to position [5, 0]
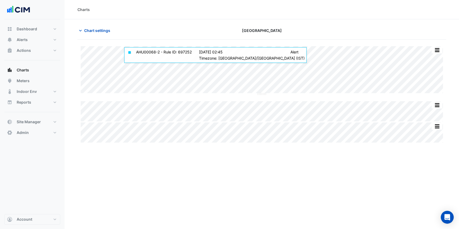
type input "**********"
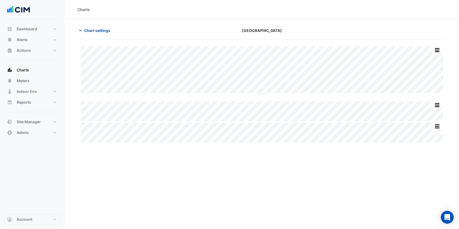
click at [105, 30] on span "Chart settings" at bounding box center [97, 31] width 26 height 6
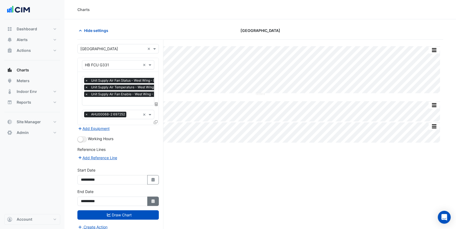
click at [153, 200] on icon "button" at bounding box center [152, 202] width 3 height 4
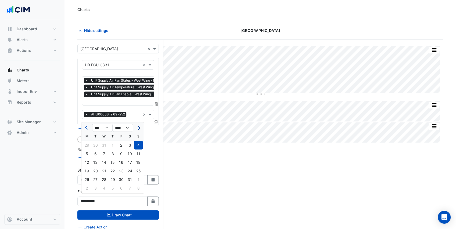
click at [139, 126] on button "Next month" at bounding box center [138, 128] width 6 height 9
select select "*"
click at [127, 127] on select "**** **** **** **** **** **** **** **** **** **** ****" at bounding box center [123, 128] width 20 height 8
select select "****"
click at [113, 124] on select "**** **** **** **** **** **** **** **** **** **** ****" at bounding box center [123, 128] width 20 height 8
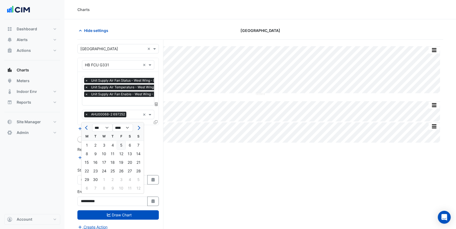
click at [122, 147] on div "5" at bounding box center [121, 145] width 9 height 9
type input "**********"
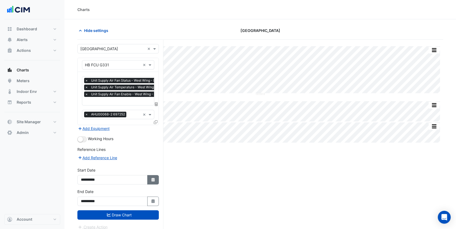
click at [150, 180] on button "Select Date" at bounding box center [153, 179] width 12 height 9
select select "*"
select select "****"
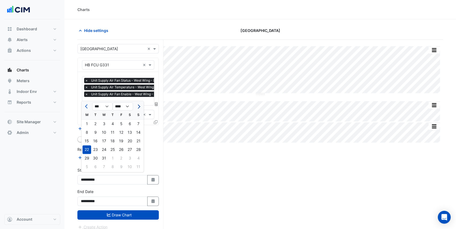
click at [139, 105] on span "Next month" at bounding box center [138, 107] width 4 height 4
select select "*"
click at [125, 106] on select "**** **** **** **** **** **** **** **** **** **** **** ****" at bounding box center [123, 107] width 20 height 8
select select "****"
click at [113, 103] on select "**** **** **** **** **** **** **** **** **** **** **** ****" at bounding box center [123, 107] width 20 height 8
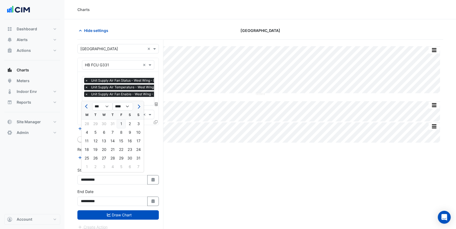
click at [121, 123] on div "1" at bounding box center [121, 124] width 9 height 9
type input "**********"
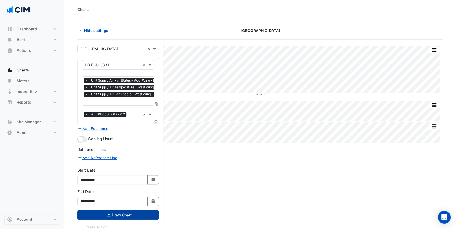
click at [127, 214] on button "Draw Chart" at bounding box center [117, 215] width 81 height 9
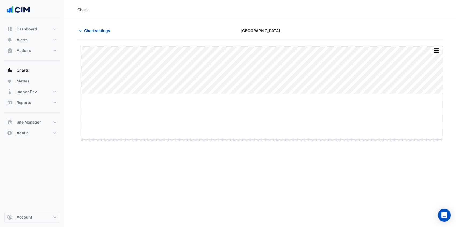
drag, startPoint x: 262, startPoint y: 94, endPoint x: 262, endPoint y: 141, distance: 47.3
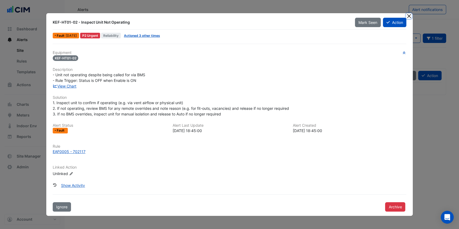
click at [409, 15] on button "Close" at bounding box center [409, 16] width 6 height 6
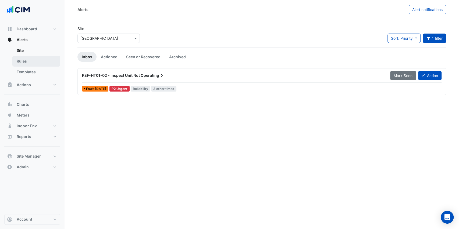
click at [46, 63] on link "Rules" at bounding box center [36, 61] width 48 height 11
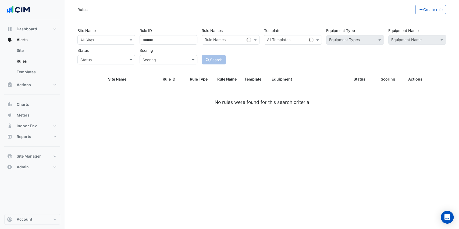
click at [92, 39] on input "text" at bounding box center [100, 40] width 41 height 6
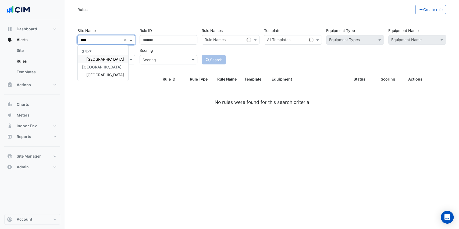
type input "*****"
click at [96, 57] on span "[GEOGRAPHIC_DATA]" at bounding box center [105, 59] width 38 height 5
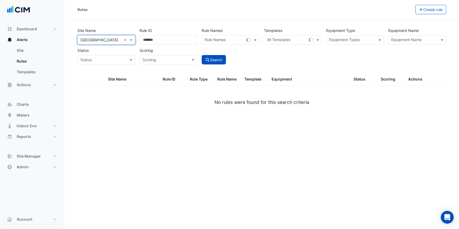
click at [350, 49] on div "Site Name All Sites × Adare Manor × Rule ID Rule Names Rule Names Templates All…" at bounding box center [261, 45] width 373 height 40
click at [397, 39] on input "text" at bounding box center [414, 41] width 46 height 6
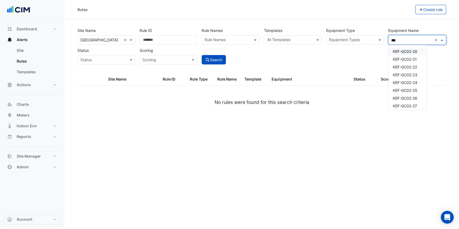
click at [415, 51] on span "KEF-GC02-20" at bounding box center [405, 51] width 24 height 5
click at [414, 58] on span "KEF-GC02-21" at bounding box center [405, 59] width 24 height 5
drag, startPoint x: 409, startPoint y: 68, endPoint x: 408, endPoint y: 74, distance: 5.7
click at [409, 70] on div "KEF-GC02-22" at bounding box center [408, 67] width 38 height 8
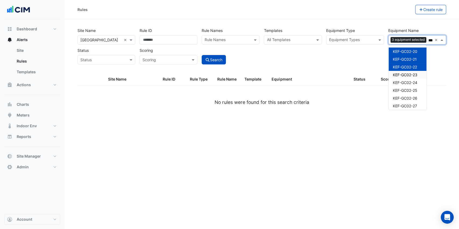
drag, startPoint x: 406, startPoint y: 77, endPoint x: 405, endPoint y: 82, distance: 4.9
click at [406, 77] on div "KEF-GC02-23" at bounding box center [408, 75] width 38 height 8
click at [405, 83] on span "KEF-GC02-24" at bounding box center [405, 82] width 24 height 5
click at [398, 90] on span "KEF-GC02-25" at bounding box center [405, 90] width 24 height 5
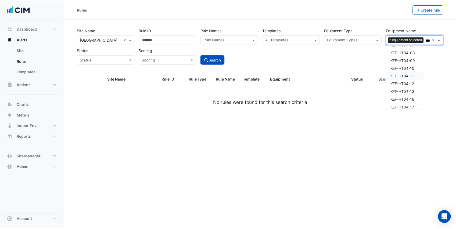
scroll to position [135, 0]
type input "***"
click at [350, 60] on div "Site Name All Sites × Adare Manor × Rule ID Rule Names Rule Names Templates All…" at bounding box center [261, 45] width 373 height 40
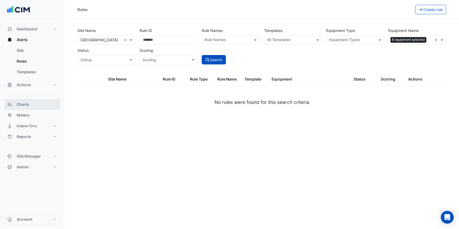
click at [30, 106] on button "Charts" at bounding box center [32, 104] width 56 height 11
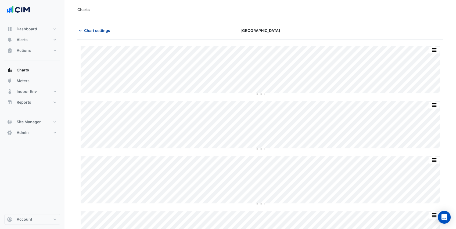
click at [93, 30] on span "Chart settings" at bounding box center [97, 31] width 26 height 6
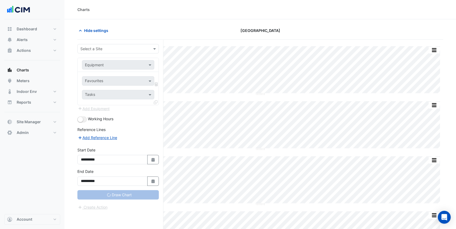
click at [111, 49] on input "text" at bounding box center [112, 49] width 65 height 6
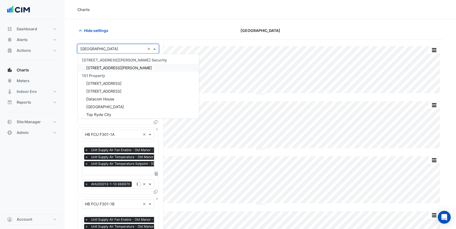
type input "**********"
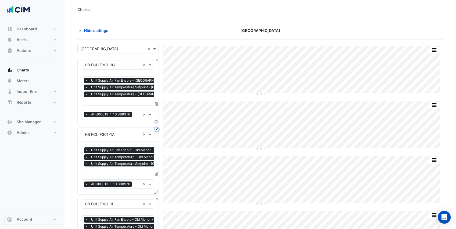
click at [156, 129] on button "Close" at bounding box center [156, 129] width 3 height 3
click at [156, 197] on button "Close" at bounding box center [156, 198] width 3 height 3
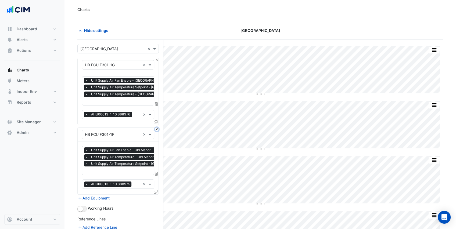
click at [156, 129] on button "Close" at bounding box center [156, 129] width 3 height 3
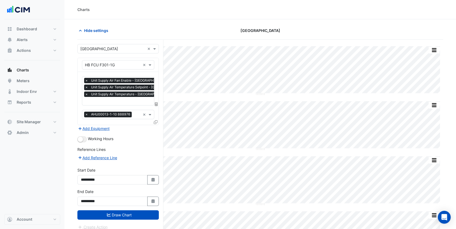
click at [156, 129] on div "Add Equipment" at bounding box center [117, 128] width 81 height 6
click at [116, 64] on input "text" at bounding box center [113, 65] width 56 height 6
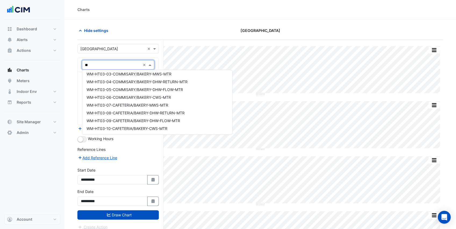
type input "***"
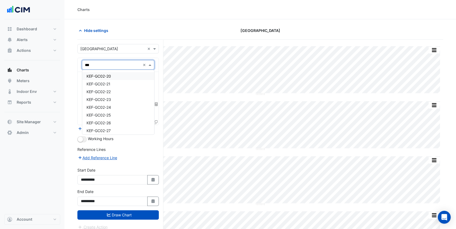
click at [110, 76] on span "KEF-GC02-20" at bounding box center [99, 76] width 24 height 5
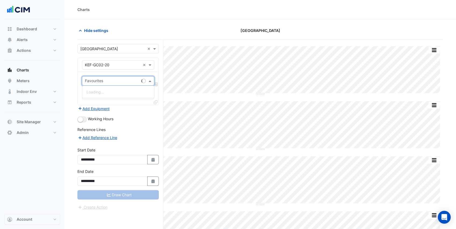
click at [109, 80] on input "text" at bounding box center [112, 82] width 54 height 6
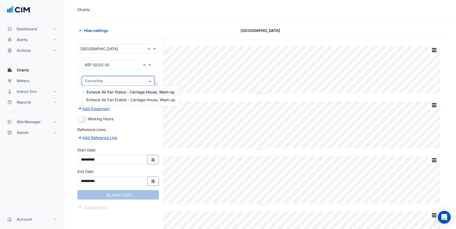
click at [113, 92] on span "Exhaust Air Fan Status - Carriage House, Wash-up" at bounding box center [131, 92] width 88 height 5
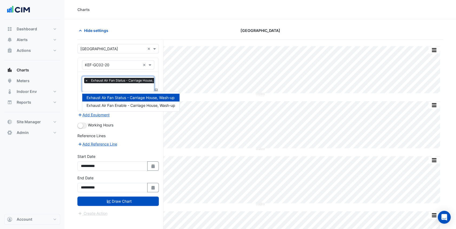
click at [113, 87] on input "text" at bounding box center [128, 88] width 86 height 6
click at [117, 105] on span "Exhaust Air Fan Enable - Carriage House, Wash-up" at bounding box center [131, 105] width 89 height 5
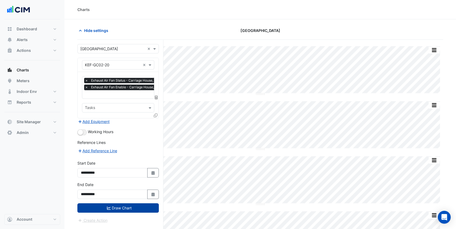
click at [139, 209] on button "Draw Chart" at bounding box center [117, 208] width 81 height 9
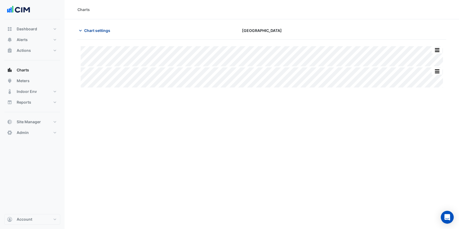
click at [89, 33] on span "Chart settings" at bounding box center [97, 31] width 26 height 6
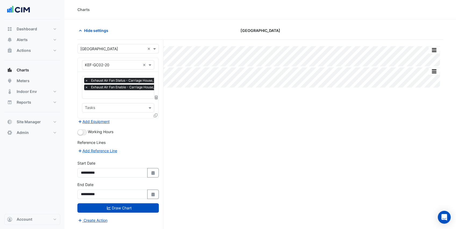
click at [156, 114] on icon at bounding box center [156, 116] width 4 height 4
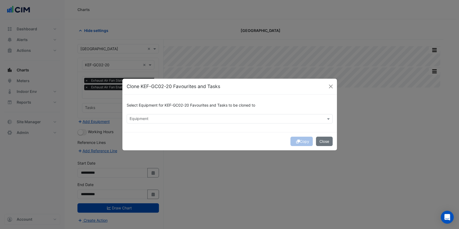
click at [156, 119] on input "text" at bounding box center [227, 120] width 194 height 6
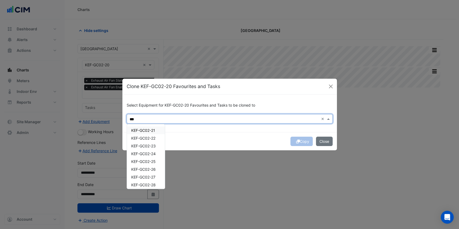
click at [148, 129] on span "KEF-GC02-21" at bounding box center [143, 130] width 24 height 5
click at [149, 137] on span "KEF-GC02-22" at bounding box center [143, 138] width 24 height 5
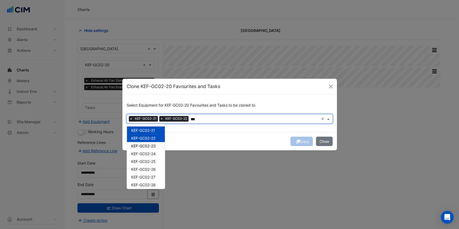
click at [149, 144] on span "KEF-GC02-23" at bounding box center [143, 146] width 24 height 5
click at [148, 154] on span "KEF-GC02-24" at bounding box center [143, 154] width 24 height 5
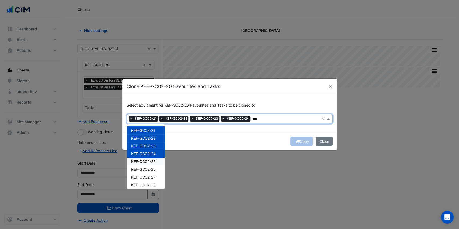
click at [148, 161] on span "KEF-GC02-25" at bounding box center [143, 161] width 24 height 5
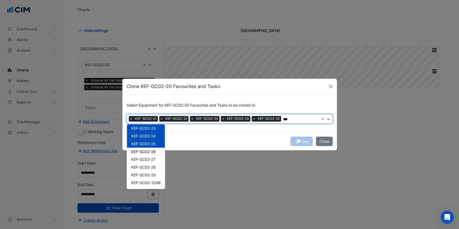
click at [150, 152] on span "KEF-GC02-26" at bounding box center [143, 151] width 24 height 5
click at [150, 159] on span "KEF-GC02-27" at bounding box center [143, 159] width 24 height 5
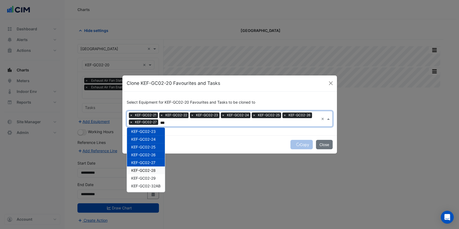
click at [149, 169] on span "KEF-GC02-28" at bounding box center [143, 170] width 24 height 5
click at [149, 177] on span "KEF-GC02-29" at bounding box center [143, 178] width 24 height 5
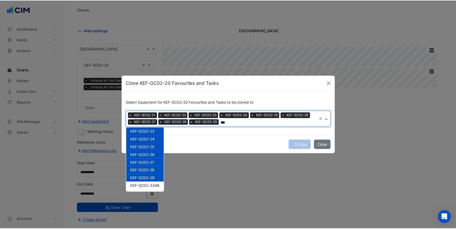
scroll to position [36, 0]
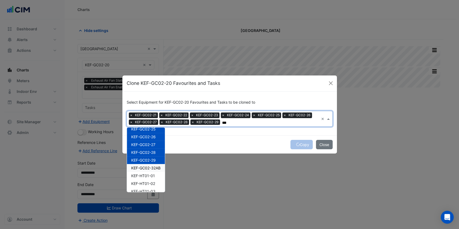
click at [150, 168] on span "KEF-GC02-32AB" at bounding box center [145, 168] width 29 height 5
type input "***"
drag, startPoint x: 193, startPoint y: 145, endPoint x: 196, endPoint y: 144, distance: 4.0
click at [193, 145] on div "Copy Close" at bounding box center [229, 145] width 215 height 18
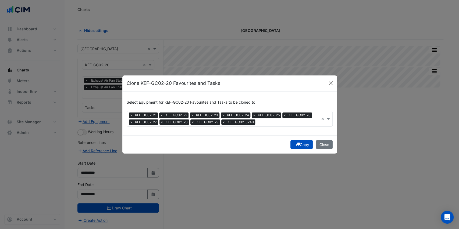
click at [299, 145] on button "Copy" at bounding box center [301, 144] width 22 height 9
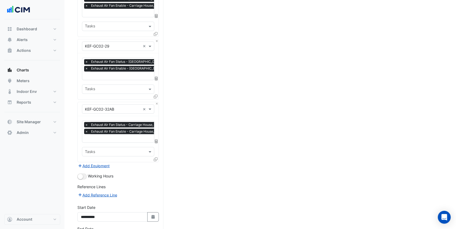
scroll to position [614, 0]
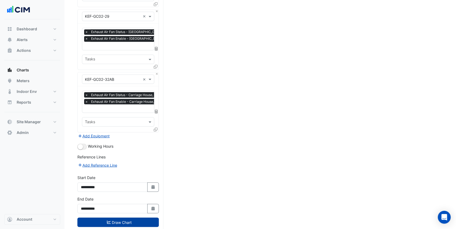
drag, startPoint x: 133, startPoint y: 209, endPoint x: 140, endPoint y: 209, distance: 6.5
click at [133, 218] on button "Draw Chart" at bounding box center [117, 222] width 81 height 9
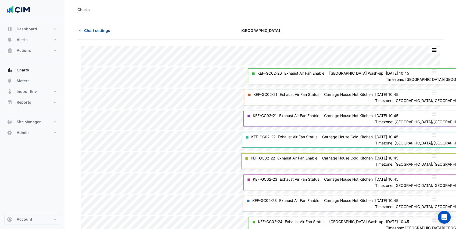
click at [135, 15] on div "Charts" at bounding box center [261, 9] width 392 height 19
click at [31, 40] on button "Alerts" at bounding box center [32, 39] width 56 height 11
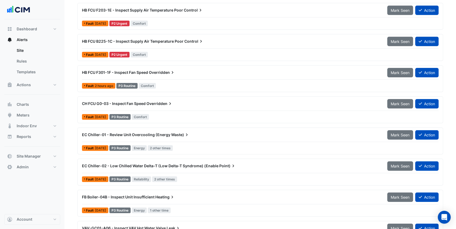
scroll to position [1146, 0]
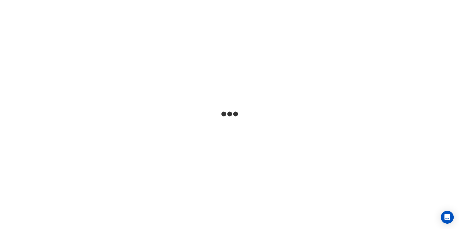
select select "***"
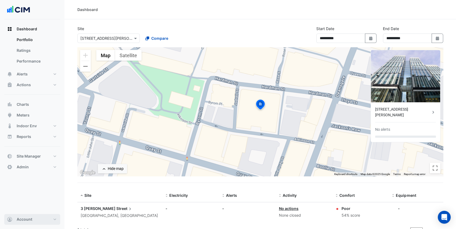
click at [39, 224] on button "Account" at bounding box center [32, 219] width 56 height 11
click at [41, 210] on link "Sign Out" at bounding box center [32, 206] width 51 height 11
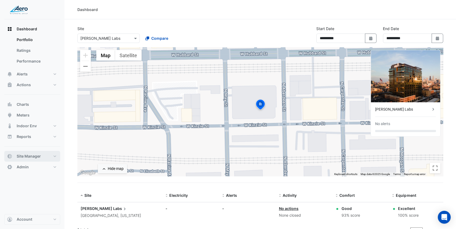
click at [49, 157] on button "Site Manager" at bounding box center [32, 156] width 56 height 11
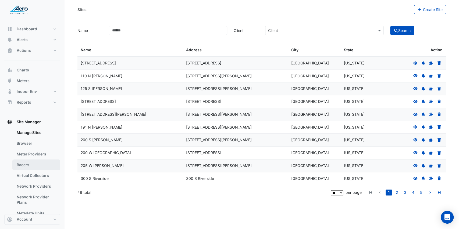
click at [38, 165] on link "Bacers" at bounding box center [36, 165] width 48 height 11
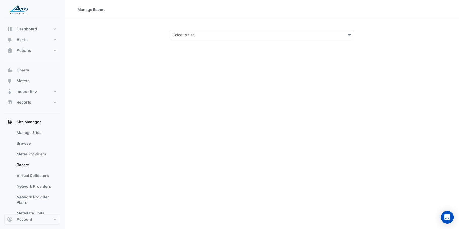
click at [183, 35] on input "text" at bounding box center [257, 35] width 168 height 6
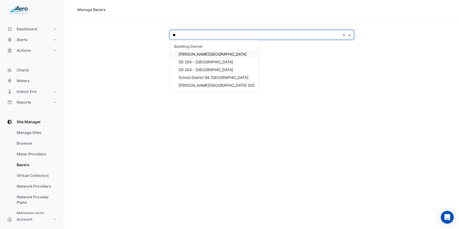
type input "***"
click at [220, 75] on span "School District 86 [GEOGRAPHIC_DATA]" at bounding box center [214, 77] width 70 height 5
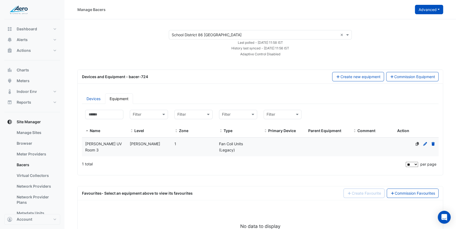
click at [426, 6] on button "Advanced" at bounding box center [429, 9] width 28 height 9
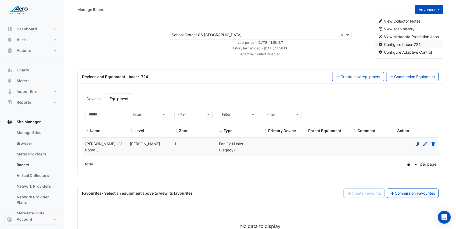
click at [407, 46] on span "Configure bacer-724" at bounding box center [402, 44] width 37 height 5
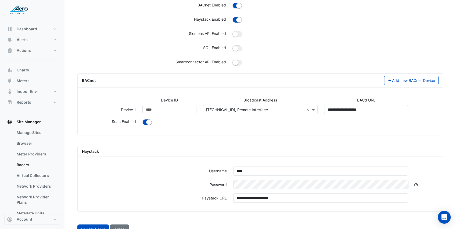
scroll to position [54, 0]
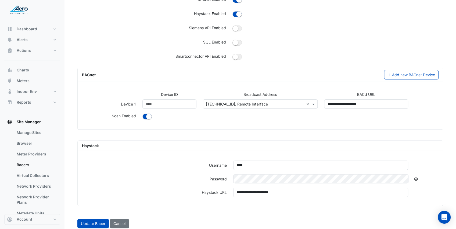
click at [254, 105] on input "text" at bounding box center [255, 105] width 98 height 6
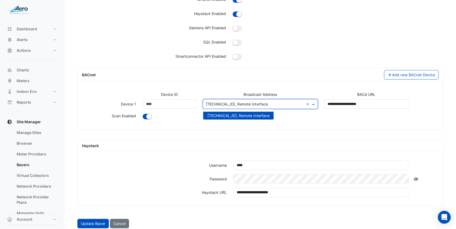
click at [188, 112] on div "**********" at bounding box center [260, 106] width 363 height 14
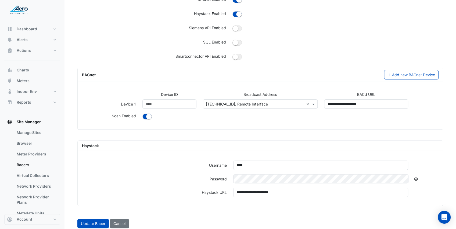
click at [120, 223] on button "Cancel" at bounding box center [119, 223] width 19 height 9
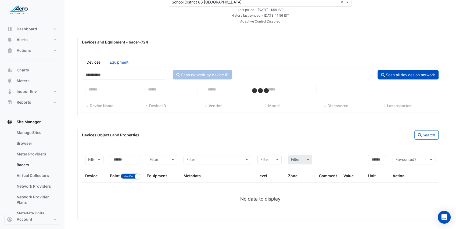
scroll to position [54, 0]
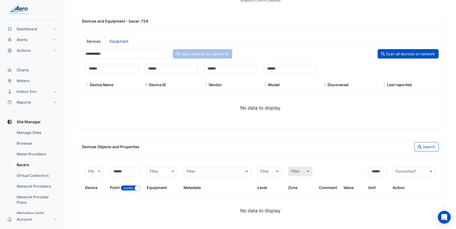
click at [116, 39] on link "Equipment" at bounding box center [119, 41] width 28 height 10
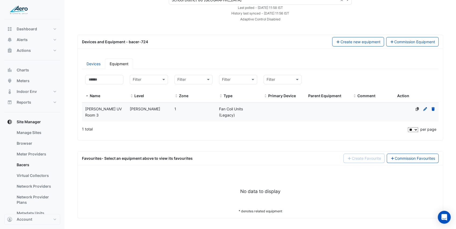
scroll to position [33, 0]
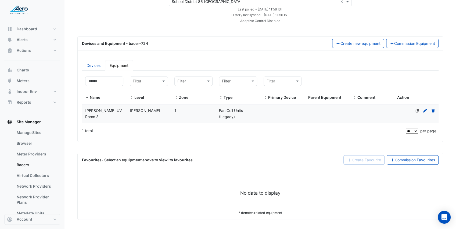
click at [133, 110] on span "[PERSON_NAME]" at bounding box center [145, 110] width 30 height 5
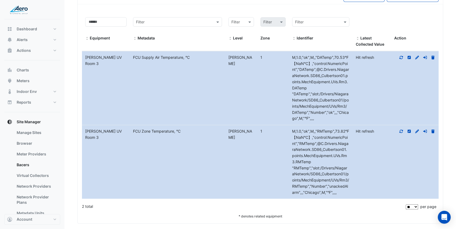
scroll to position [200, 0]
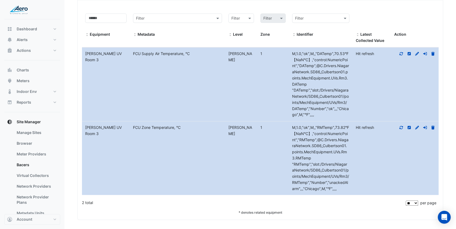
click at [417, 53] on icon at bounding box center [417, 54] width 4 height 4
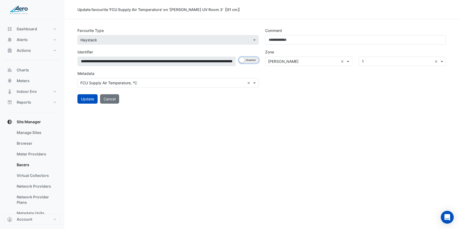
click at [241, 59] on small "button" at bounding box center [241, 60] width 5 height 5
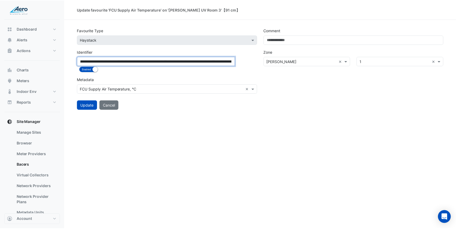
scroll to position [0, 179]
drag, startPoint x: 197, startPoint y: 61, endPoint x: 196, endPoint y: 67, distance: 6.0
click at [196, 67] on div "**********" at bounding box center [168, 61] width 188 height 71
click at [206, 63] on input "**********" at bounding box center [156, 61] width 159 height 9
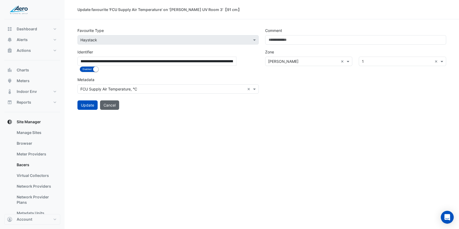
click at [116, 101] on button "Cancel" at bounding box center [109, 105] width 19 height 9
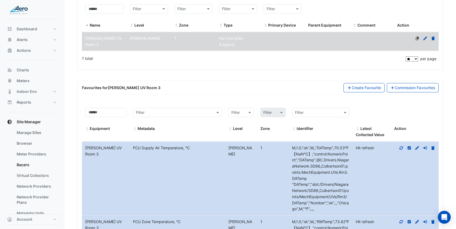
scroll to position [143, 0]
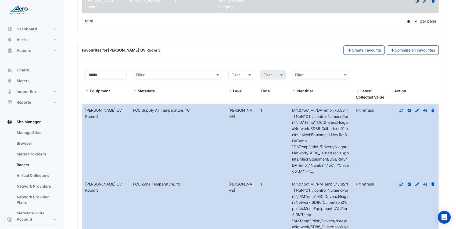
click at [417, 109] on icon at bounding box center [417, 111] width 5 height 4
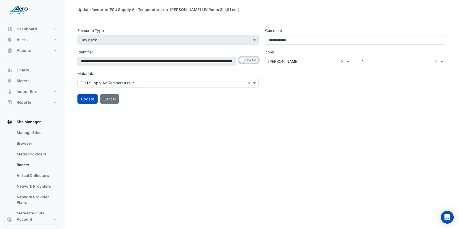
click at [249, 59] on button "Enabled Disabled" at bounding box center [249, 60] width 20 height 6
drag, startPoint x: 196, startPoint y: 62, endPoint x: 80, endPoint y: 57, distance: 116.0
click at [80, 57] on input "**********" at bounding box center [156, 61] width 159 height 9
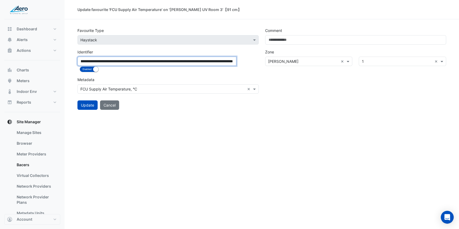
drag, startPoint x: 224, startPoint y: 63, endPoint x: 230, endPoint y: 63, distance: 6.7
click at [236, 64] on input "**********" at bounding box center [156, 61] width 159 height 9
click at [97, 62] on input "**********" at bounding box center [156, 61] width 159 height 9
drag, startPoint x: 92, startPoint y: 61, endPoint x: 272, endPoint y: 74, distance: 180.3
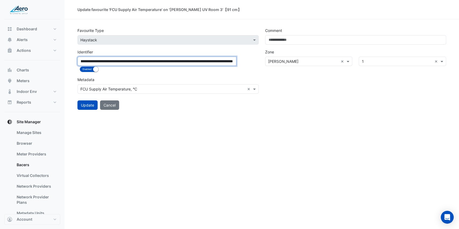
click at [272, 74] on div "**********" at bounding box center [261, 61] width 375 height 71
type input "**********"
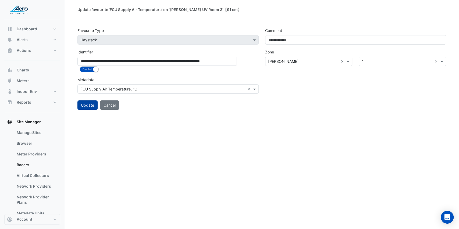
click at [88, 101] on button "Update" at bounding box center [87, 105] width 20 height 9
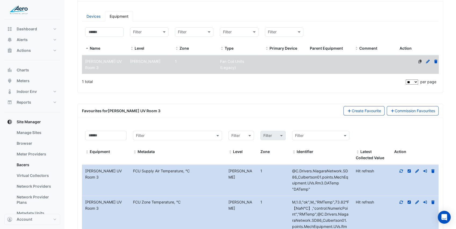
scroll to position [180, 0]
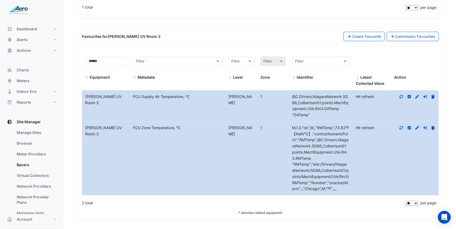
click at [416, 127] on icon at bounding box center [417, 128] width 4 height 4
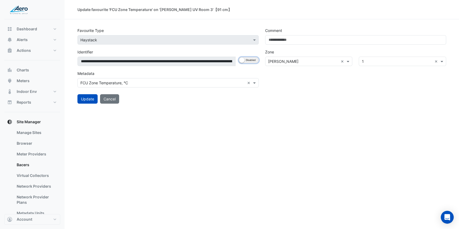
click at [241, 59] on small "button" at bounding box center [241, 60] width 5 height 5
drag, startPoint x: 198, startPoint y: 62, endPoint x: 54, endPoint y: 50, distance: 144.6
click at [54, 50] on div "**********" at bounding box center [229, 114] width 459 height 229
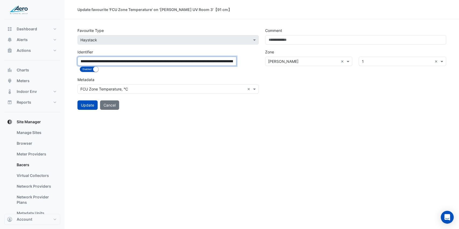
drag, startPoint x: 220, startPoint y: 60, endPoint x: 230, endPoint y: 63, distance: 9.5
click at [230, 63] on input "**********" at bounding box center [156, 61] width 159 height 9
click at [153, 62] on input "**********" at bounding box center [156, 61] width 159 height 9
drag, startPoint x: 156, startPoint y: 61, endPoint x: 260, endPoint y: 75, distance: 104.2
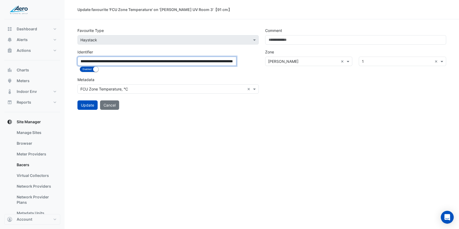
click at [260, 75] on div "**********" at bounding box center [168, 61] width 188 height 71
type input "**********"
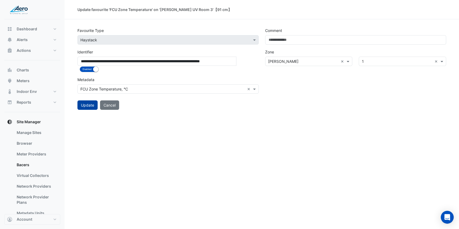
click at [91, 101] on button "Update" at bounding box center [87, 105] width 20 height 9
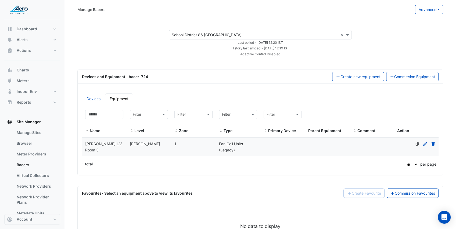
click at [162, 139] on datatable-body-cell "Level [PERSON_NAME]" at bounding box center [149, 147] width 45 height 19
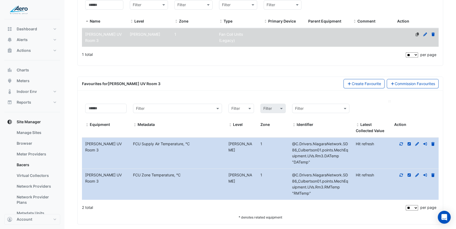
scroll to position [114, 0]
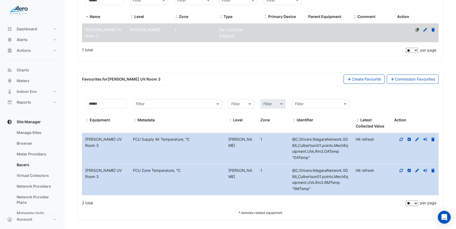
click at [401, 138] on icon at bounding box center [401, 139] width 3 height 3
click at [401, 170] on icon at bounding box center [401, 171] width 5 height 4
click at [45, 225] on button "Account" at bounding box center [32, 219] width 56 height 11
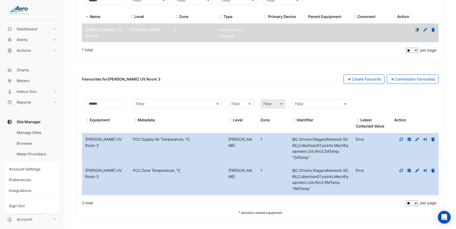
click at [154, 68] on app-bacers "Select a Site × School District 86 Joliet × Last polled - [DATE] 12:20 IST Hist…" at bounding box center [260, 68] width 366 height 304
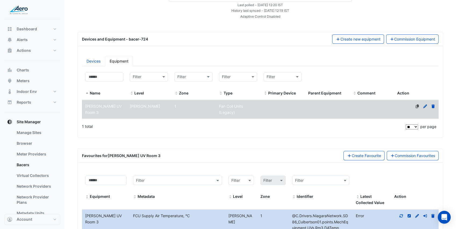
scroll to position [0, 0]
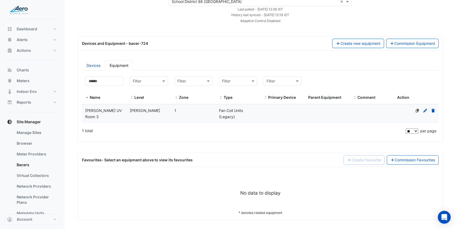
click at [147, 115] on datatable-body-cell "Level [PERSON_NAME]" at bounding box center [149, 114] width 45 height 19
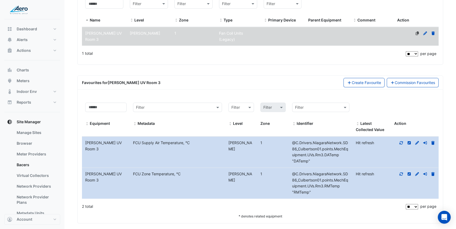
scroll to position [114, 0]
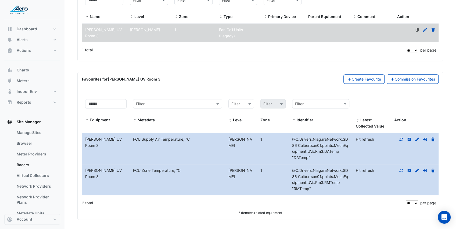
click at [401, 140] on fa-icon at bounding box center [401, 139] width 5 height 5
click at [400, 169] on icon at bounding box center [401, 171] width 5 height 4
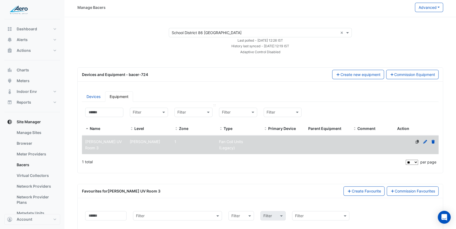
scroll to position [0, 0]
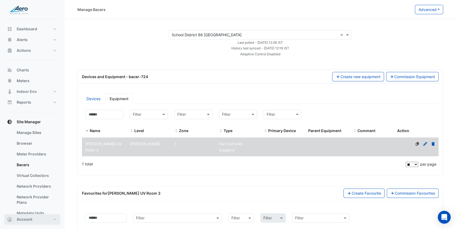
click at [38, 220] on button "Account" at bounding box center [32, 219] width 56 height 11
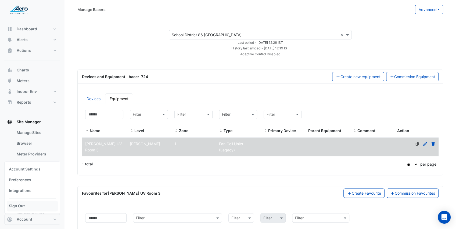
click at [34, 207] on link "Sign Out" at bounding box center [32, 206] width 51 height 11
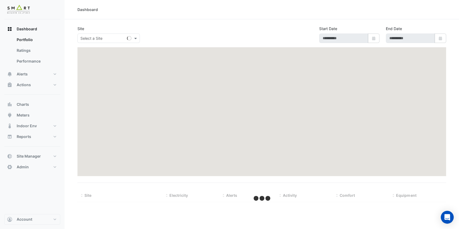
type input "**********"
select select "***"
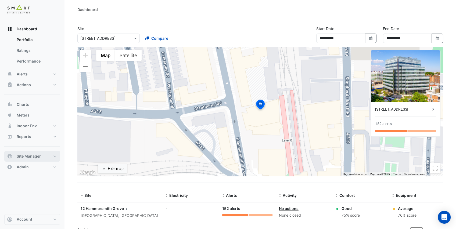
click at [45, 154] on button "Site Manager" at bounding box center [32, 156] width 56 height 11
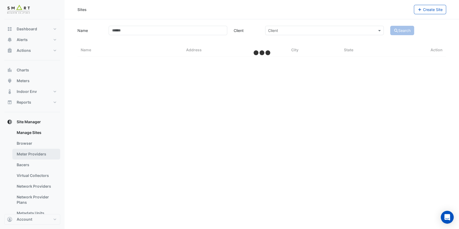
select select "***"
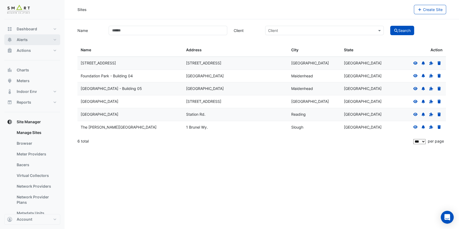
click at [38, 40] on button "Alerts" at bounding box center [32, 39] width 56 height 11
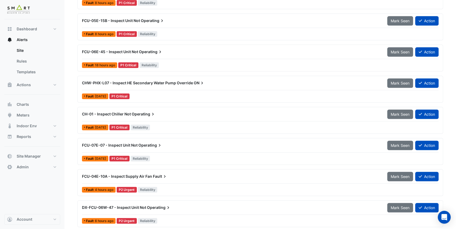
scroll to position [179, 0]
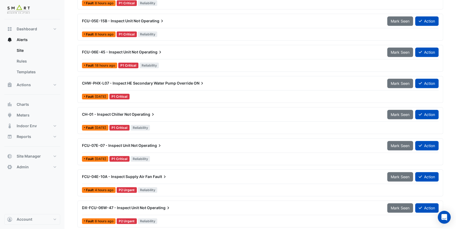
click at [150, 94] on div "Fault [DATE] P1 Critical" at bounding box center [260, 97] width 358 height 8
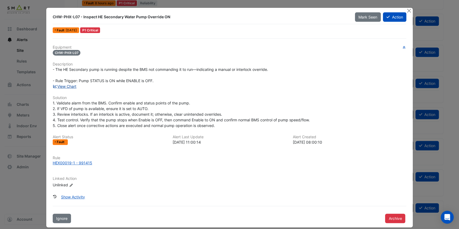
click at [71, 87] on link "View Chart" at bounding box center [65, 86] width 24 height 5
click at [406, 10] on button "Close" at bounding box center [409, 11] width 6 height 6
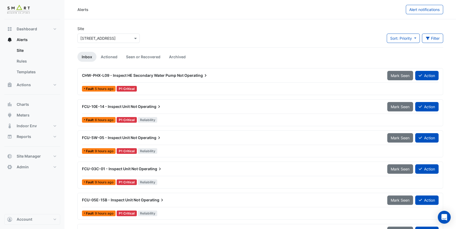
click at [120, 41] on input "text" at bounding box center [103, 39] width 46 height 6
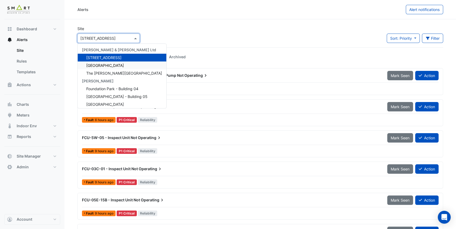
click at [108, 66] on span "[GEOGRAPHIC_DATA]" at bounding box center [105, 65] width 38 height 5
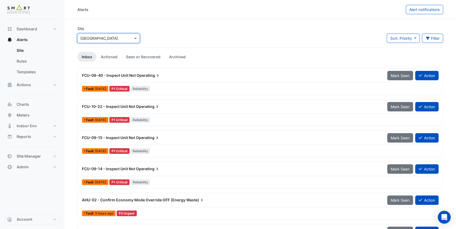
click at [181, 26] on div "Site Select a Site × [GEOGRAPHIC_DATA] Sort: Priority Priority Updated Filter T…" at bounding box center [260, 37] width 372 height 22
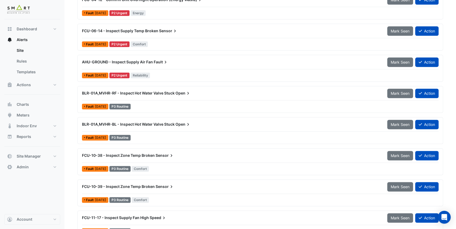
scroll to position [448, 0]
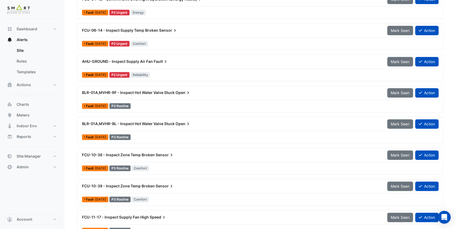
click at [165, 99] on div "BLR-01A,MVHR-RF - Inspect Hot Water Valve Stuck Open Mark Seen Action Fault [DA…" at bounding box center [260, 99] width 361 height 22
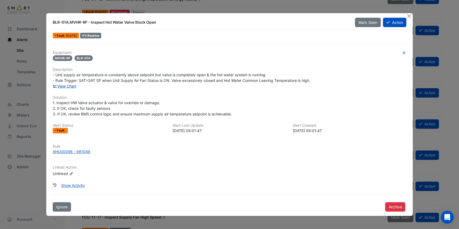
click at [73, 88] on link "View Chart" at bounding box center [65, 86] width 24 height 5
click at [408, 17] on button "Close" at bounding box center [409, 16] width 6 height 6
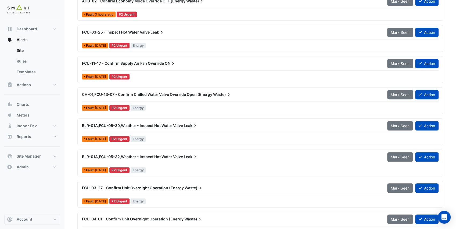
scroll to position [269, 0]
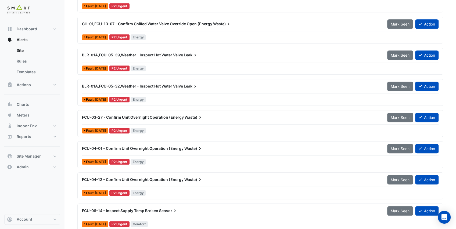
click at [169, 121] on div "FCU-03-27 - Confirm Unit Overnight Operation (Energy Waste) Mark Seen Action" at bounding box center [260, 119] width 357 height 12
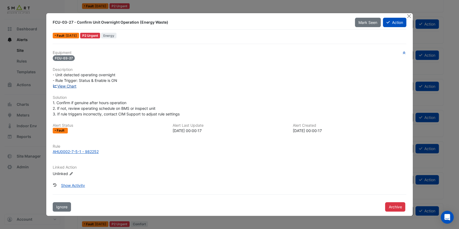
click at [74, 88] on link "View Chart" at bounding box center [65, 86] width 24 height 5
click at [410, 15] on button "Close" at bounding box center [409, 16] width 6 height 6
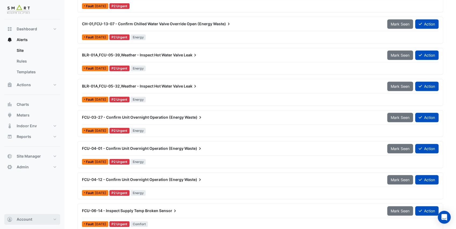
click at [56, 217] on button "Account" at bounding box center [32, 219] width 56 height 11
click at [38, 207] on link "Sign Out" at bounding box center [32, 206] width 51 height 11
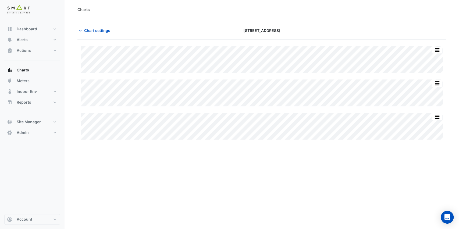
type input "**********"
click at [86, 29] on span "Chart settings" at bounding box center [97, 31] width 26 height 6
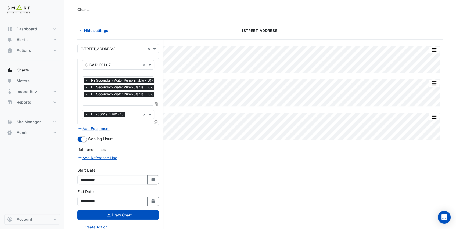
click at [107, 99] on input "text" at bounding box center [128, 102] width 86 height 6
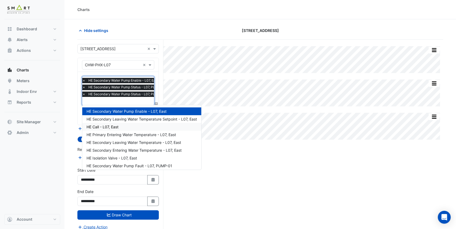
click at [143, 129] on div "HE Call - L07, East" at bounding box center [141, 127] width 119 height 8
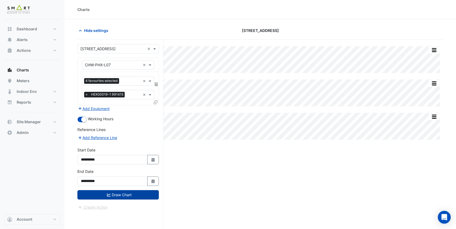
click at [133, 194] on button "Draw Chart" at bounding box center [117, 194] width 81 height 9
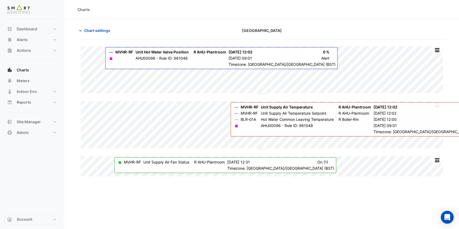
type input "**********"
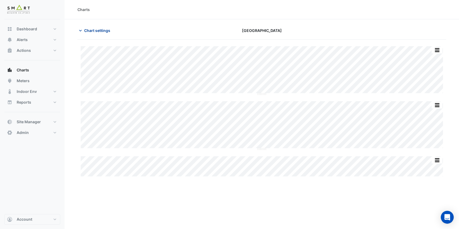
click at [96, 30] on span "Chart settings" at bounding box center [97, 31] width 26 height 6
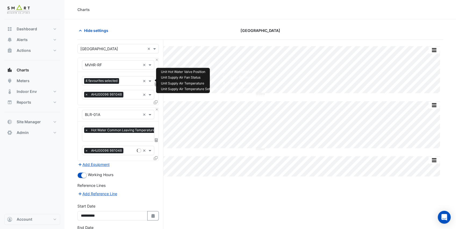
click at [123, 80] on input "text" at bounding box center [130, 82] width 19 height 6
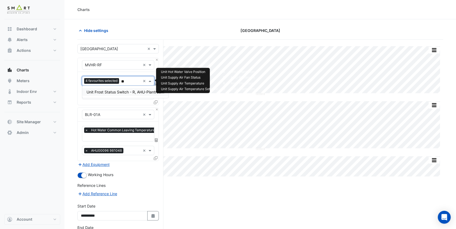
type input "*"
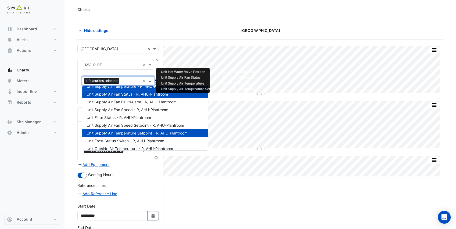
scroll to position [104, 0]
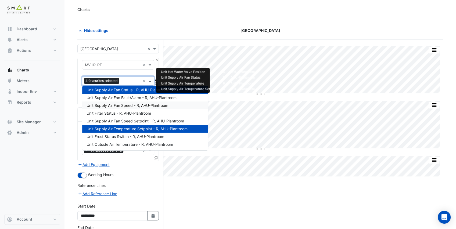
click at [76, 103] on section "Hide settings [GEOGRAPHIC_DATA] Split by Equip Split All Split None Print Save …" at bounding box center [261, 144] width 392 height 251
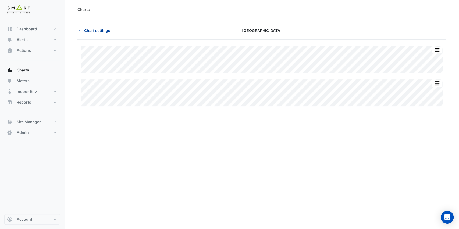
click at [84, 29] on span "Chart settings" at bounding box center [97, 31] width 26 height 6
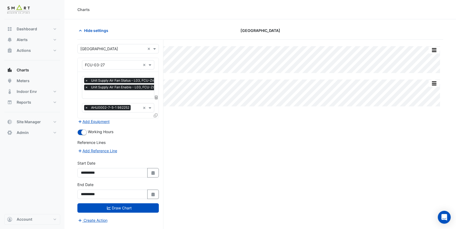
click at [105, 93] on input "text" at bounding box center [124, 95] width 78 height 6
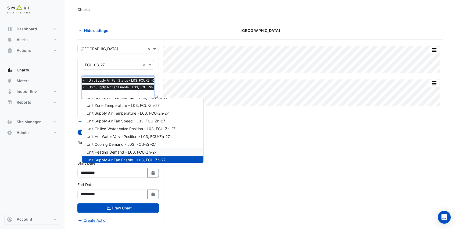
scroll to position [8, 0]
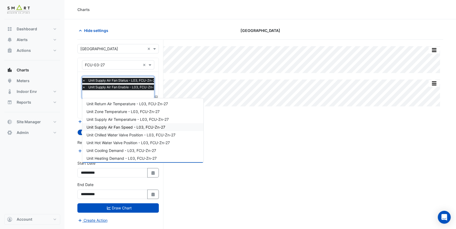
drag, startPoint x: 127, startPoint y: 129, endPoint x: 124, endPoint y: 120, distance: 9.8
click at [127, 129] on span "Unit Supply Air Fan Speed - L03, FCU-Zn-27" at bounding box center [126, 127] width 79 height 5
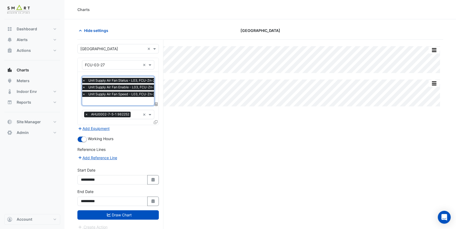
click at [115, 97] on div "× Unit Supply Air Fan Status - L03, FCU-Zn-27 × Unit Supply Air Fan Enable - L0…" at bounding box center [120, 88] width 79 height 20
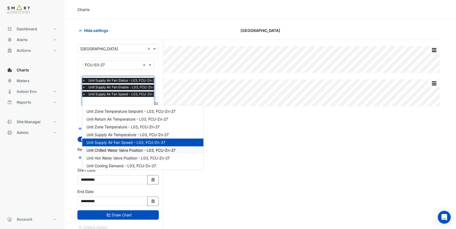
click at [120, 148] on div "Unit Chilled Water Valve Position - L03, FCU-Zn-27" at bounding box center [142, 151] width 121 height 8
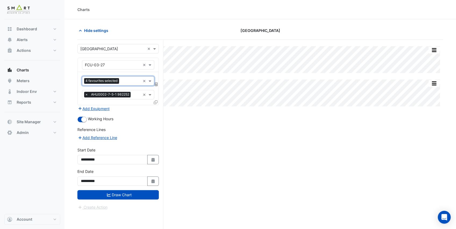
scroll to position [0, 0]
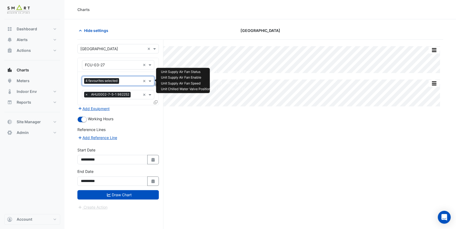
click at [122, 82] on input "text" at bounding box center [130, 82] width 19 height 6
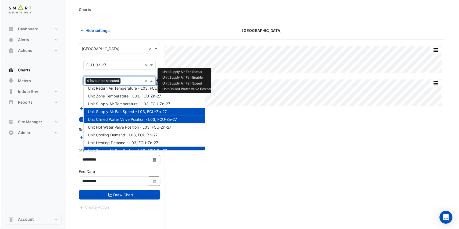
scroll to position [18, 0]
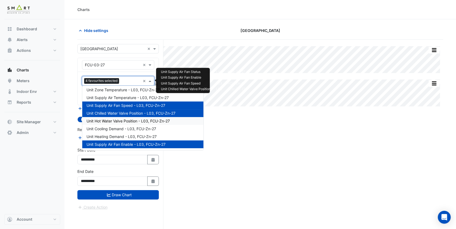
click at [119, 121] on span "Unit Hot Water Valve Position - L03, FCU-Zn-27" at bounding box center [128, 121] width 83 height 5
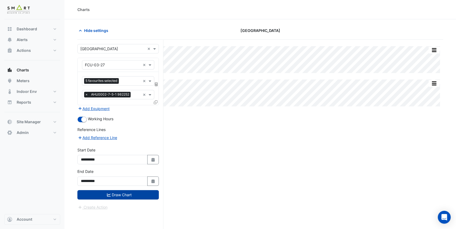
click at [124, 192] on button "Draw Chart" at bounding box center [117, 194] width 81 height 9
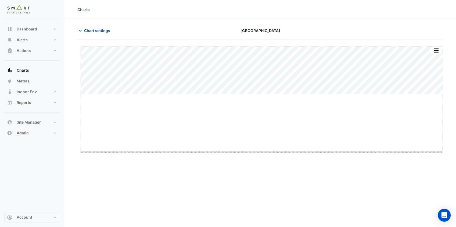
drag, startPoint x: 260, startPoint y: 94, endPoint x: 251, endPoint y: 152, distance: 58.5
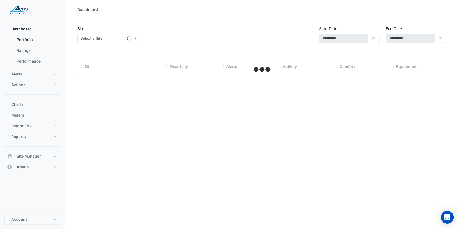
type input "**********"
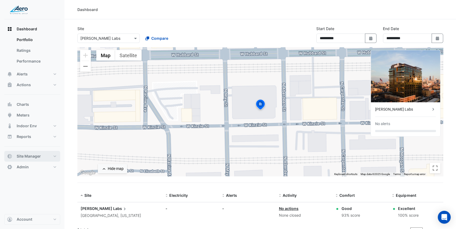
drag, startPoint x: 41, startPoint y: 154, endPoint x: 45, endPoint y: 151, distance: 5.0
click at [41, 154] on button "Site Manager" at bounding box center [32, 156] width 56 height 11
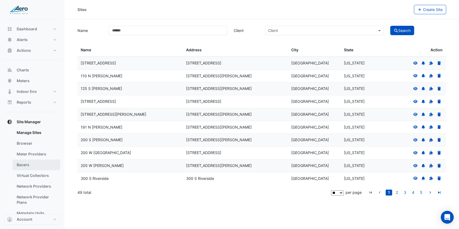
click at [33, 161] on link "Bacers" at bounding box center [36, 165] width 48 height 11
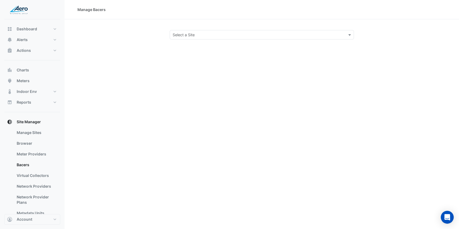
click at [181, 36] on input "text" at bounding box center [257, 35] width 168 height 6
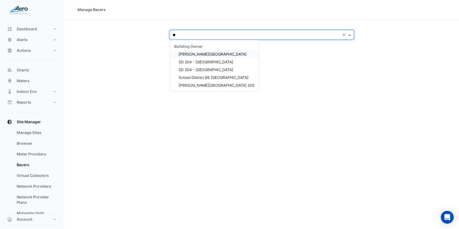
type input "***"
click at [212, 79] on span "School District 86 [GEOGRAPHIC_DATA]" at bounding box center [214, 77] width 70 height 5
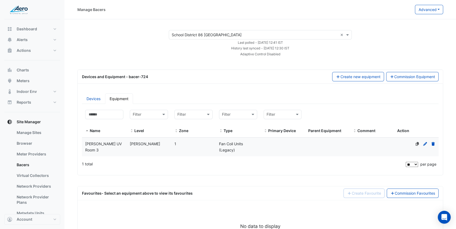
click at [154, 145] on div "[PERSON_NAME]" at bounding box center [149, 144] width 45 height 6
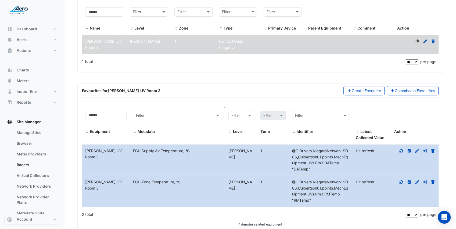
scroll to position [114, 0]
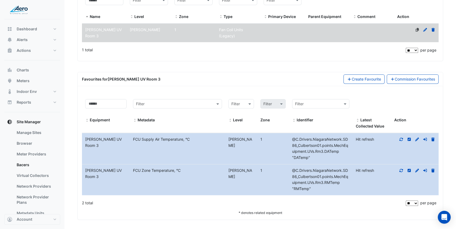
drag, startPoint x: 400, startPoint y: 138, endPoint x: 401, endPoint y: 145, distance: 7.3
click at [400, 138] on icon at bounding box center [401, 139] width 3 height 3
click at [401, 169] on icon at bounding box center [401, 171] width 5 height 4
click at [44, 221] on button "Account" at bounding box center [32, 219] width 56 height 11
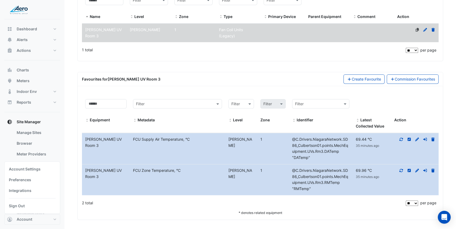
click at [38, 205] on link "Sign Out" at bounding box center [32, 206] width 51 height 11
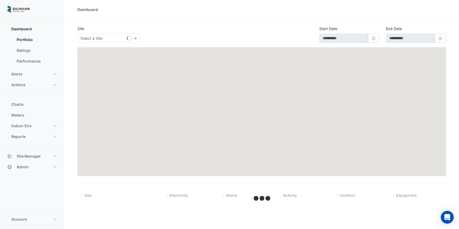
type input "**********"
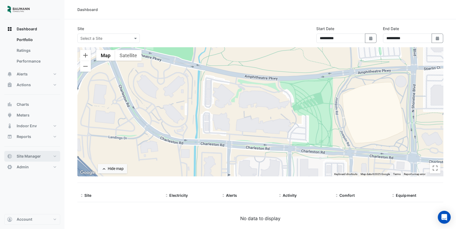
click at [36, 157] on span "Site Manager" at bounding box center [29, 156] width 24 height 5
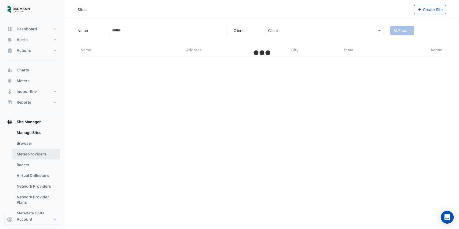
select select "***"
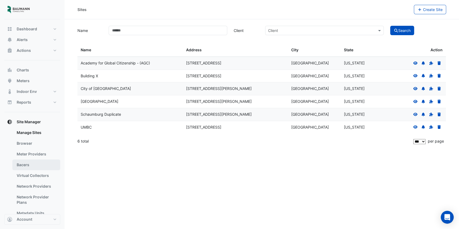
click at [30, 163] on link "Bacers" at bounding box center [36, 165] width 48 height 11
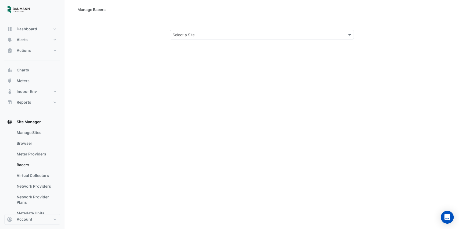
click at [172, 36] on div at bounding box center [262, 35] width 184 height 6
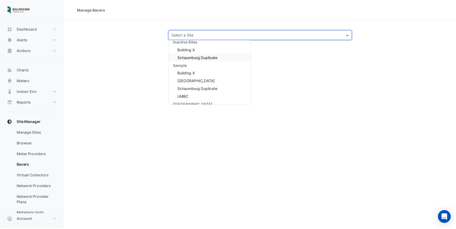
scroll to position [49, 0]
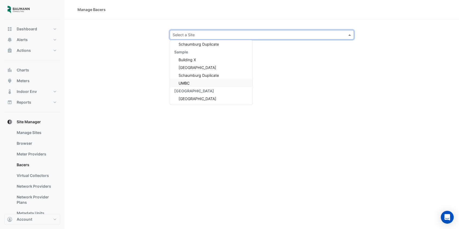
click at [191, 81] on div "UMBC" at bounding box center [211, 83] width 82 height 8
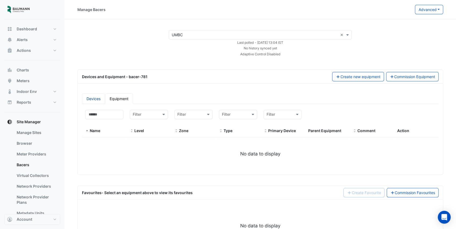
click at [95, 95] on link "Devices" at bounding box center [93, 99] width 23 height 10
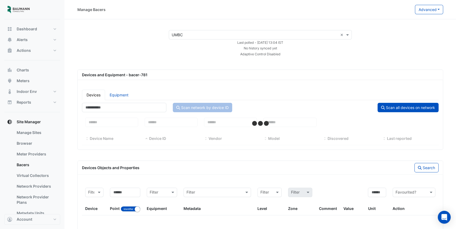
select select "***"
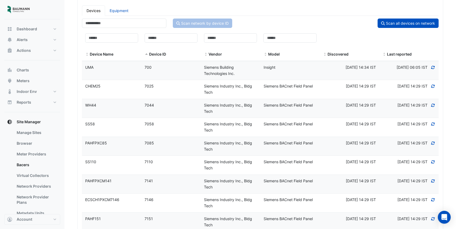
scroll to position [90, 0]
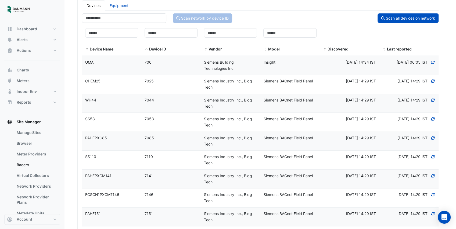
click at [161, 83] on div "7025" at bounding box center [170, 81] width 59 height 6
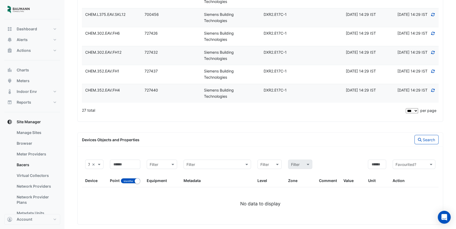
scroll to position [521, 0]
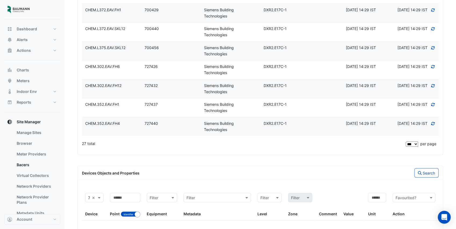
click at [184, 121] on div "727440" at bounding box center [170, 124] width 59 height 6
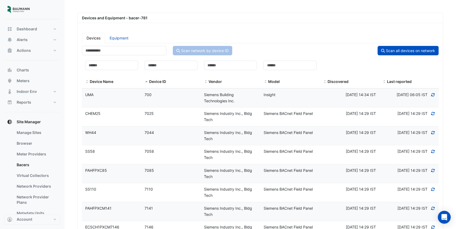
scroll to position [73, 0]
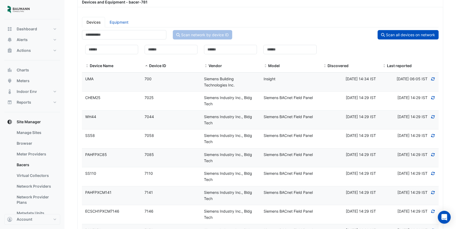
click at [175, 84] on datatable-body-cell "Device ID 700" at bounding box center [170, 82] width 59 height 19
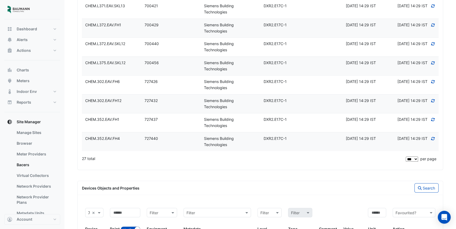
scroll to position [539, 0]
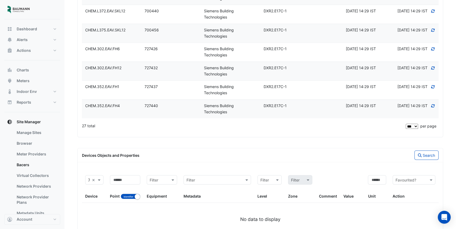
click at [174, 69] on datatable-body-cell "Device ID 727432" at bounding box center [170, 71] width 59 height 19
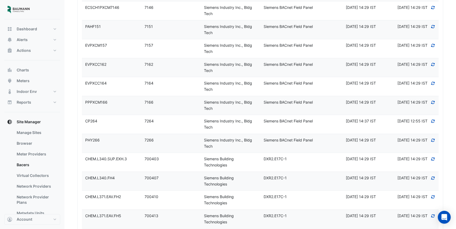
scroll to position [288, 0]
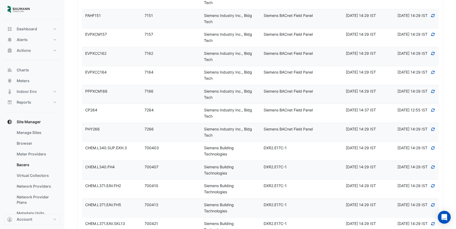
click at [170, 112] on datatable-body-cell "Device ID 7264" at bounding box center [170, 113] width 59 height 19
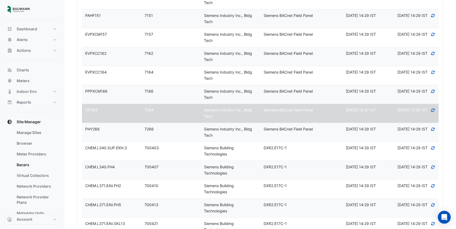
select select "***"
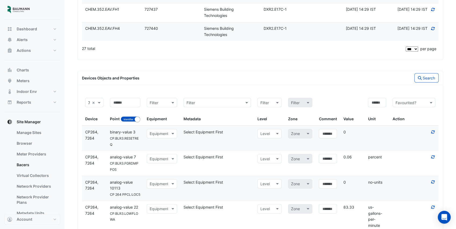
scroll to position [632, 0]
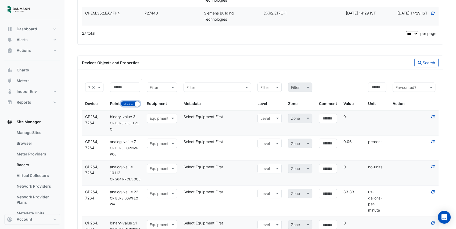
click at [137, 102] on small "button" at bounding box center [137, 103] width 5 height 5
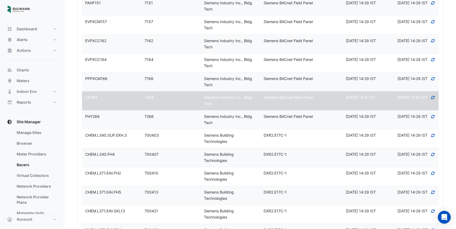
scroll to position [337, 0]
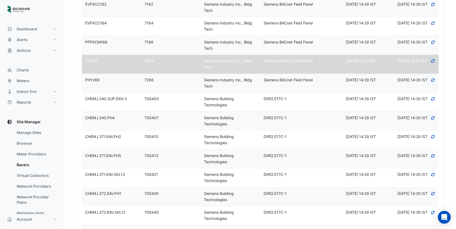
click at [133, 81] on datatable-body-cell "Device Name PHY266" at bounding box center [111, 83] width 59 height 19
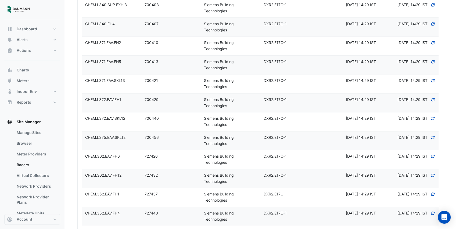
scroll to position [288, 0]
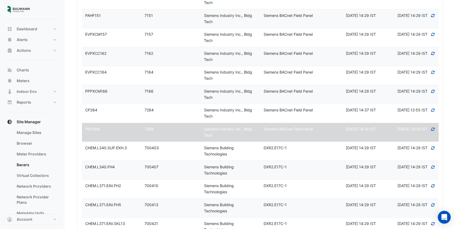
click at [132, 88] on div "PPPXCM166" at bounding box center [111, 91] width 59 height 6
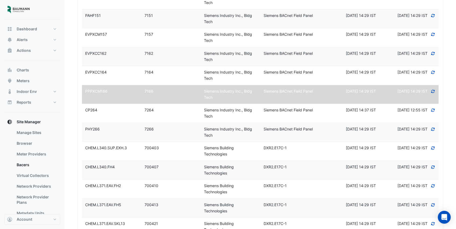
click at [177, 75] on datatable-body-cell "Device ID 7164" at bounding box center [170, 75] width 59 height 19
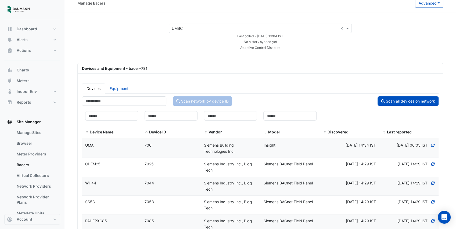
scroll to position [0, 0]
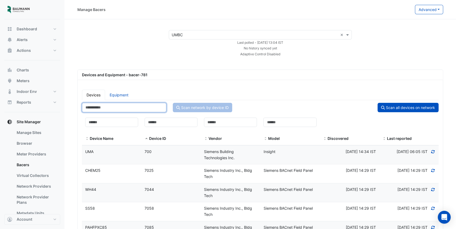
click at [110, 108] on input "number" at bounding box center [124, 107] width 84 height 9
type input "******"
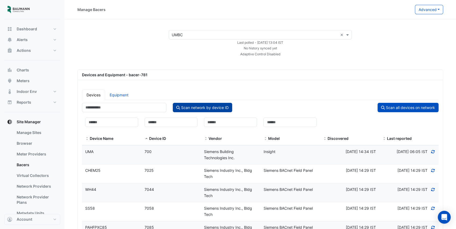
click at [195, 108] on button "Scan network by device ID" at bounding box center [202, 107] width 59 height 9
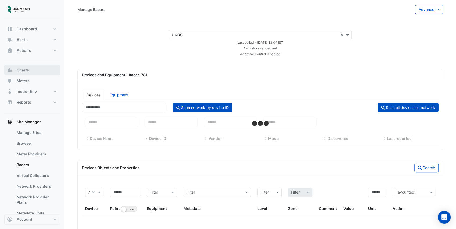
select select "***"
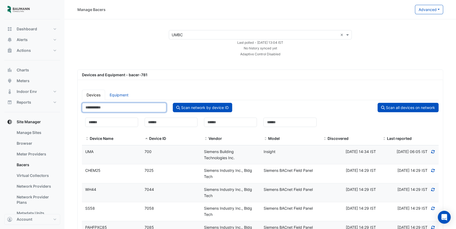
click at [108, 104] on input "******" at bounding box center [124, 107] width 84 height 9
type input "******"
click at [190, 106] on button "Scan network by device ID" at bounding box center [202, 107] width 59 height 9
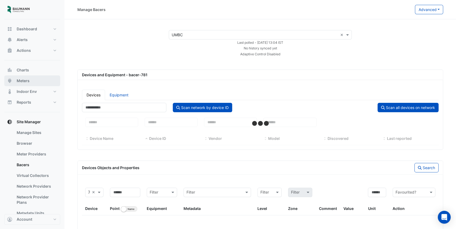
select select "***"
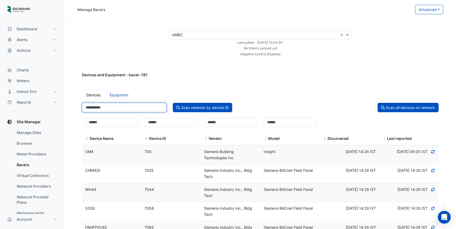
click at [126, 105] on input "******" at bounding box center [124, 107] width 84 height 9
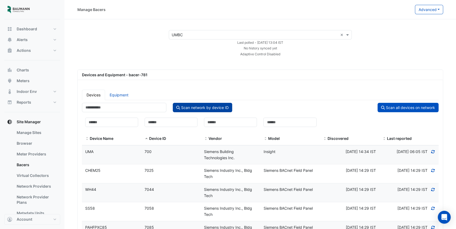
click at [208, 110] on button "Scan network by device ID" at bounding box center [202, 107] width 59 height 9
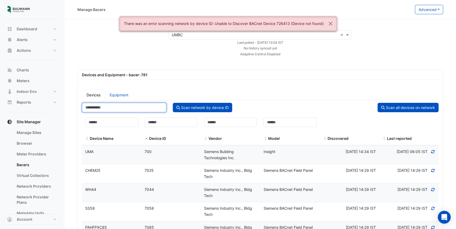
click at [118, 108] on input "******" at bounding box center [124, 107] width 84 height 9
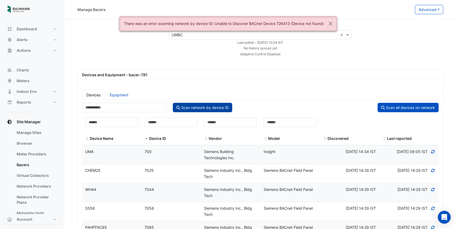
click at [194, 105] on button "Scan network by device ID" at bounding box center [202, 107] width 59 height 9
click at [330, 23] on button "Close" at bounding box center [331, 23] width 12 height 15
click at [333, 24] on button "Close" at bounding box center [331, 23] width 12 height 15
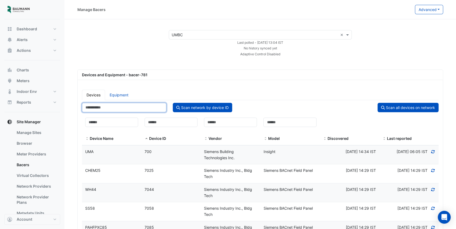
click at [105, 108] on input "******" at bounding box center [124, 107] width 84 height 9
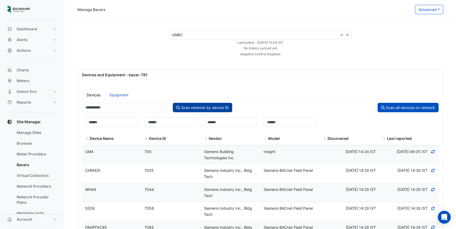
click at [189, 104] on button "Scan network by device ID" at bounding box center [202, 107] width 59 height 9
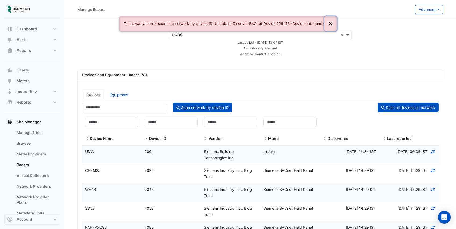
drag, startPoint x: 333, startPoint y: 25, endPoint x: 308, endPoint y: 17, distance: 26.2
click at [332, 25] on button "Close" at bounding box center [331, 23] width 12 height 15
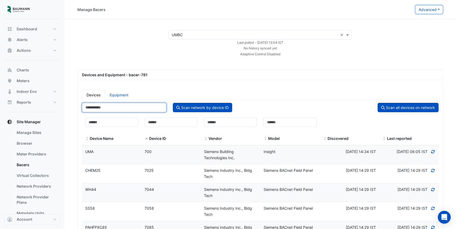
click at [108, 104] on input "******" at bounding box center [124, 107] width 84 height 9
type input "******"
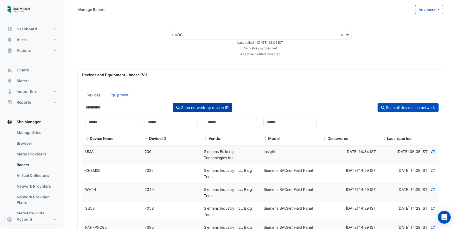
click at [186, 106] on button "Scan network by device ID" at bounding box center [202, 107] width 59 height 9
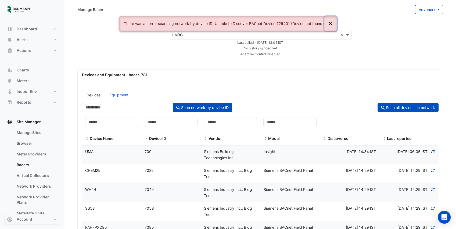
click at [330, 22] on button "Close" at bounding box center [331, 23] width 12 height 15
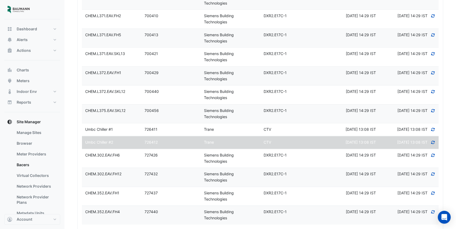
scroll to position [466, 0]
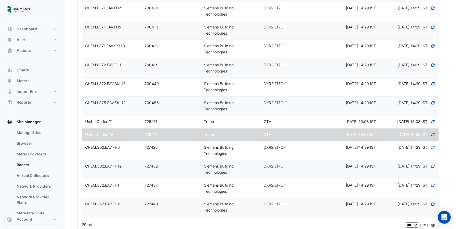
click at [182, 120] on div "726411" at bounding box center [170, 122] width 59 height 6
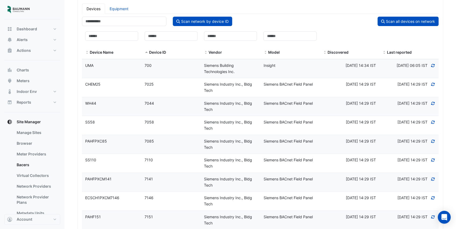
scroll to position [0, 0]
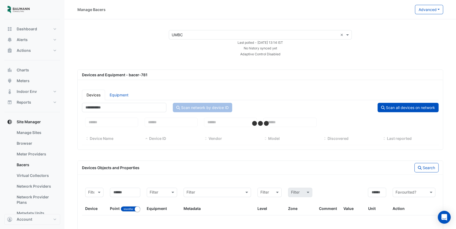
select select "***"
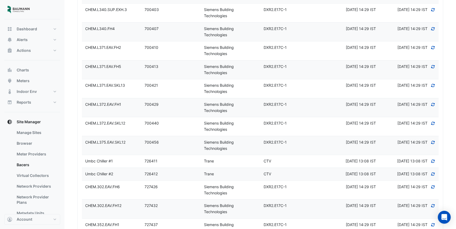
scroll to position [430, 0]
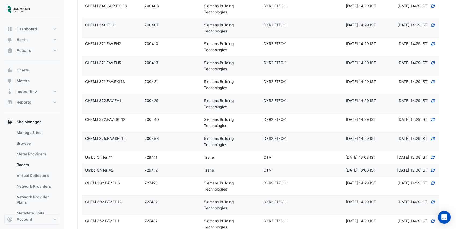
click at [127, 157] on div "Umbc Chiller #1" at bounding box center [111, 158] width 59 height 6
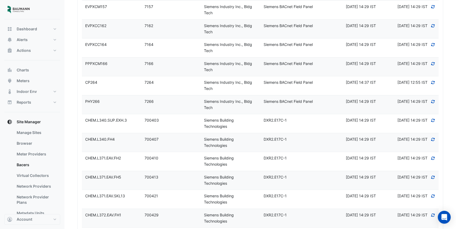
scroll to position [305, 0]
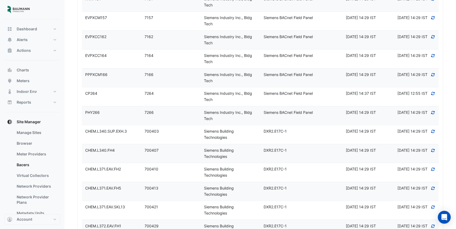
click at [189, 95] on datatable-body-cell "Device ID 7264" at bounding box center [170, 96] width 59 height 19
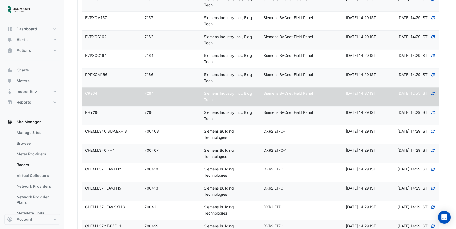
select select "***"
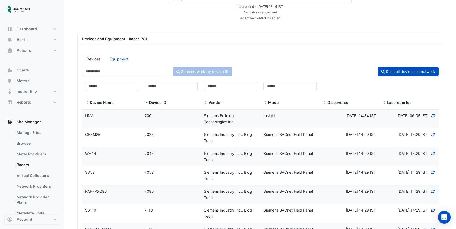
scroll to position [0, 0]
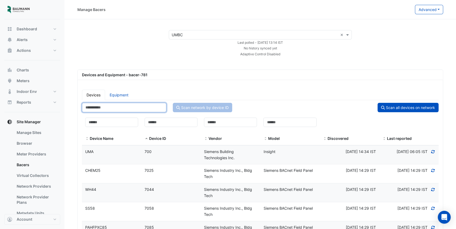
click at [120, 106] on input "number" at bounding box center [124, 107] width 84 height 9
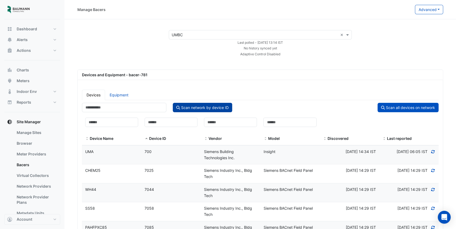
click at [189, 106] on button "Scan network by device ID" at bounding box center [202, 107] width 59 height 9
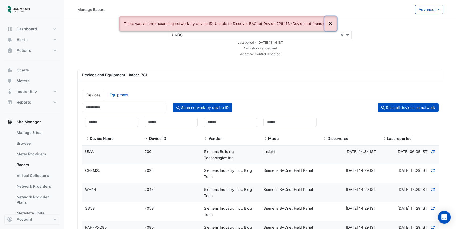
click at [329, 23] on button "Close" at bounding box center [331, 23] width 12 height 15
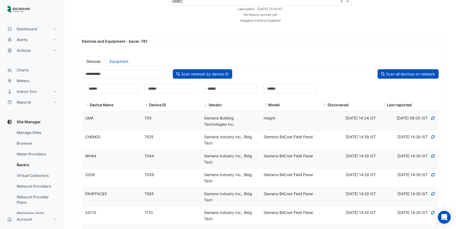
scroll to position [36, 0]
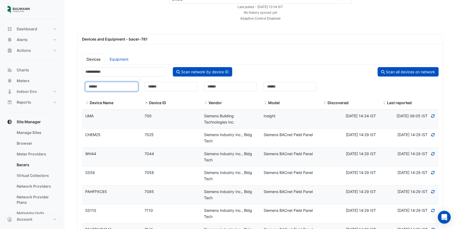
click at [110, 83] on input at bounding box center [111, 86] width 53 height 9
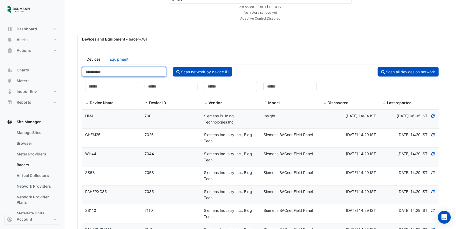
drag, startPoint x: 106, startPoint y: 71, endPoint x: 63, endPoint y: 73, distance: 42.8
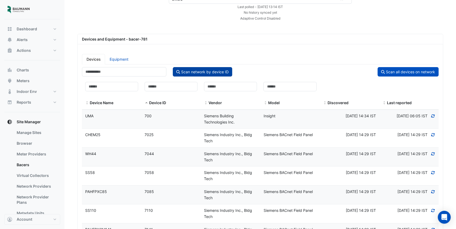
click at [206, 70] on button "Scan network by device ID" at bounding box center [202, 71] width 59 height 9
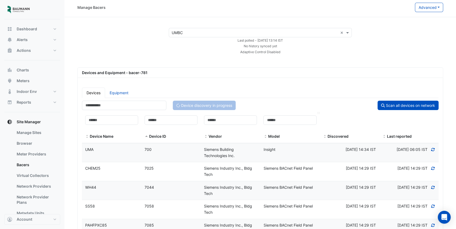
scroll to position [0, 0]
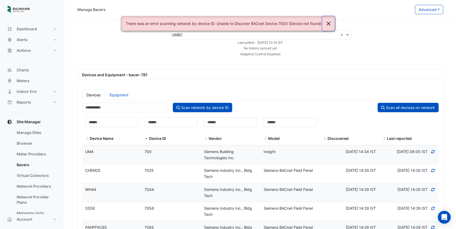
click at [329, 24] on button "Close" at bounding box center [328, 23] width 12 height 15
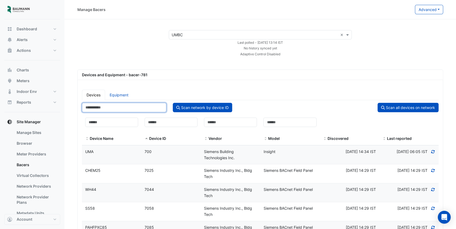
click at [99, 108] on input "****" at bounding box center [124, 107] width 84 height 9
type input "******"
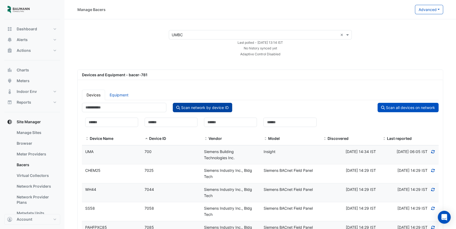
click at [180, 106] on button "Scan network by device ID" at bounding box center [202, 107] width 59 height 9
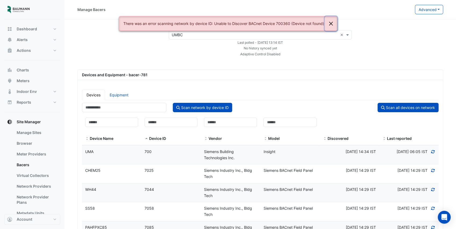
click at [332, 24] on button "Close" at bounding box center [331, 23] width 12 height 15
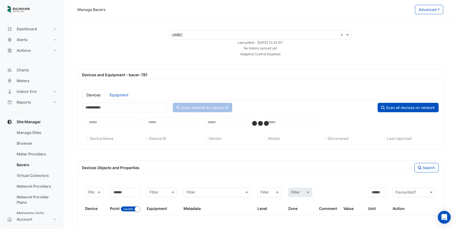
select select "***"
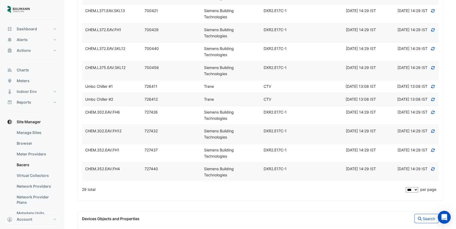
scroll to position [502, 0]
click at [397, 87] on div "[DATE] 13:08 IST" at bounding box center [416, 86] width 38 height 6
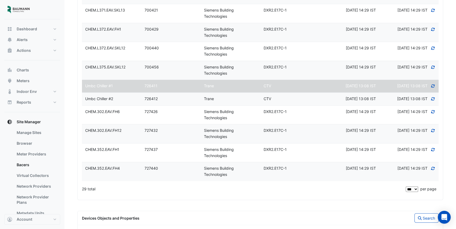
click at [432, 88] on icon at bounding box center [433, 85] width 3 height 3
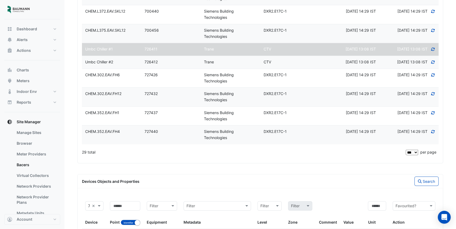
scroll to position [538, 0]
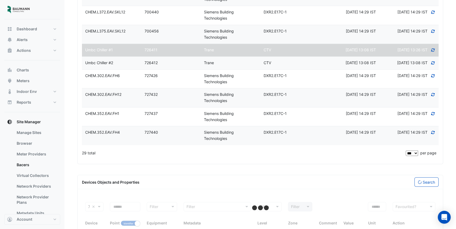
select select "***"
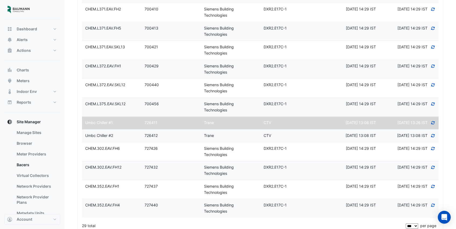
scroll to position [486, 0]
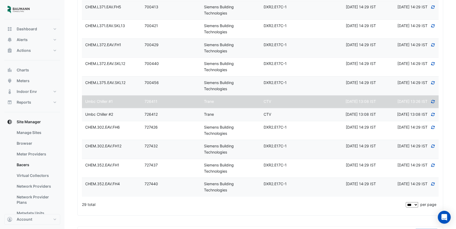
click at [431, 116] on icon at bounding box center [433, 115] width 5 height 4
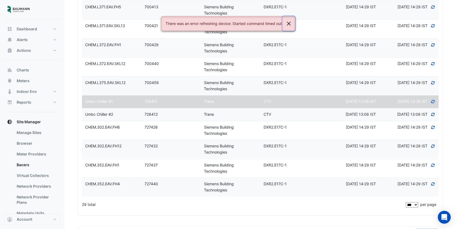
click at [290, 24] on button "Close" at bounding box center [289, 23] width 12 height 15
